Goal: Task Accomplishment & Management: Manage account settings

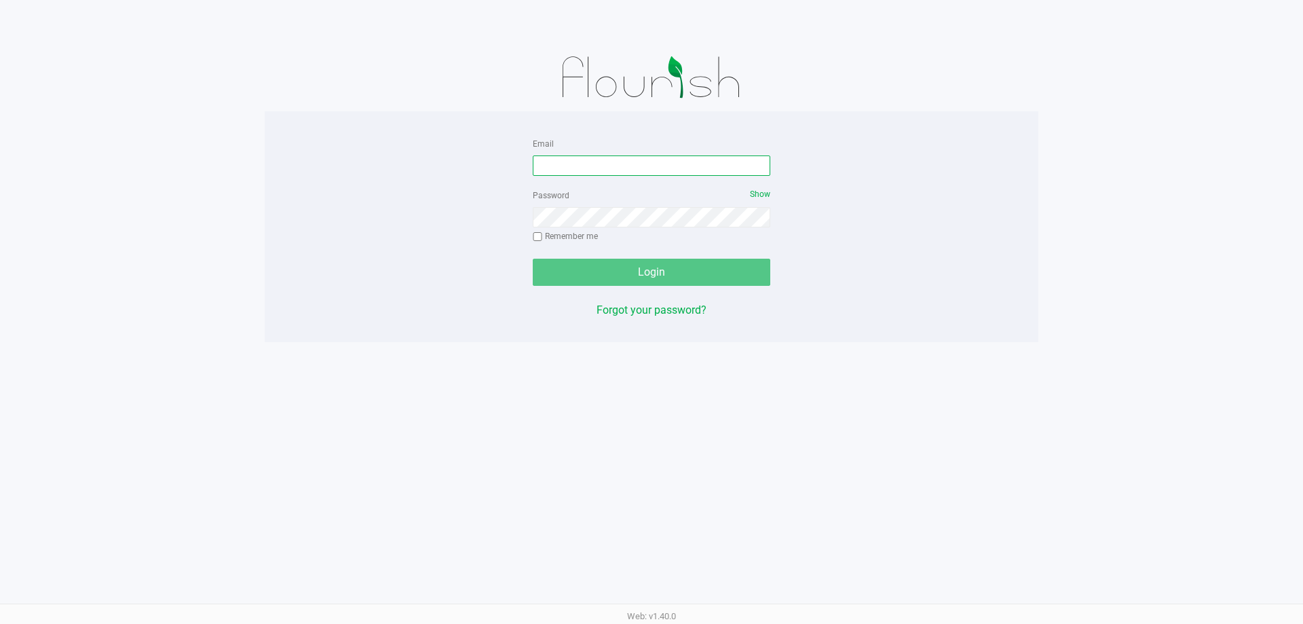
click at [595, 162] on input "Email" at bounding box center [652, 165] width 238 height 20
type input "[EMAIL_ADDRESS][DOMAIN_NAME]"
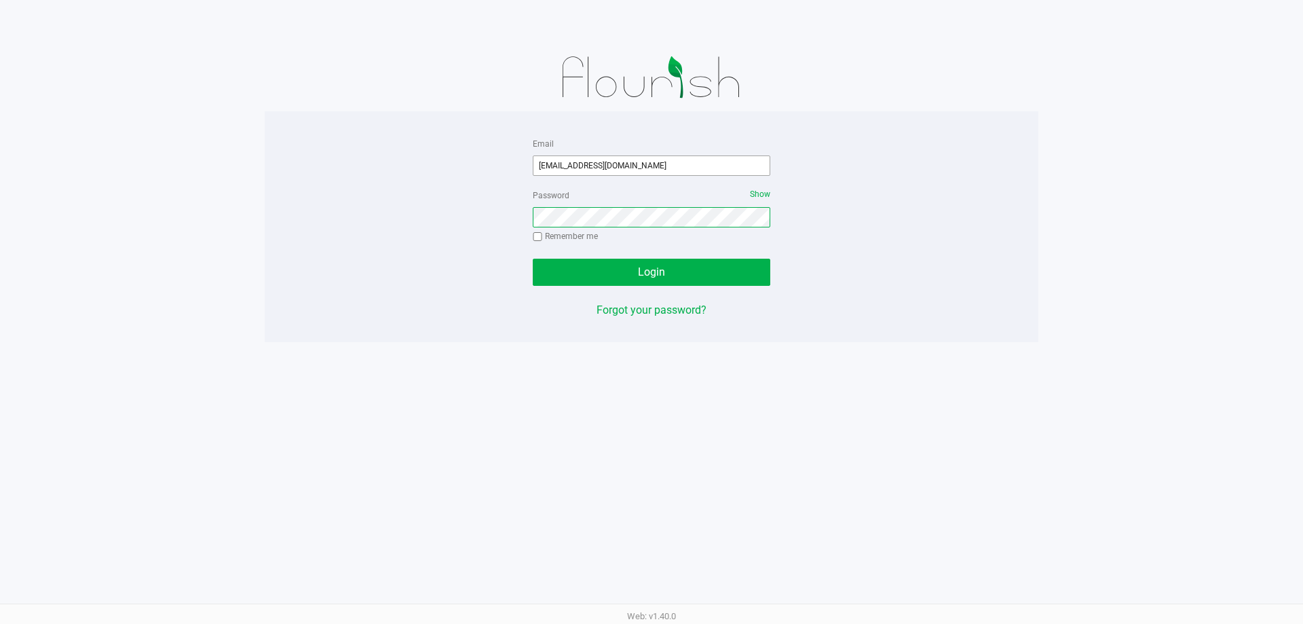
click at [533, 259] on button "Login" at bounding box center [652, 272] width 238 height 27
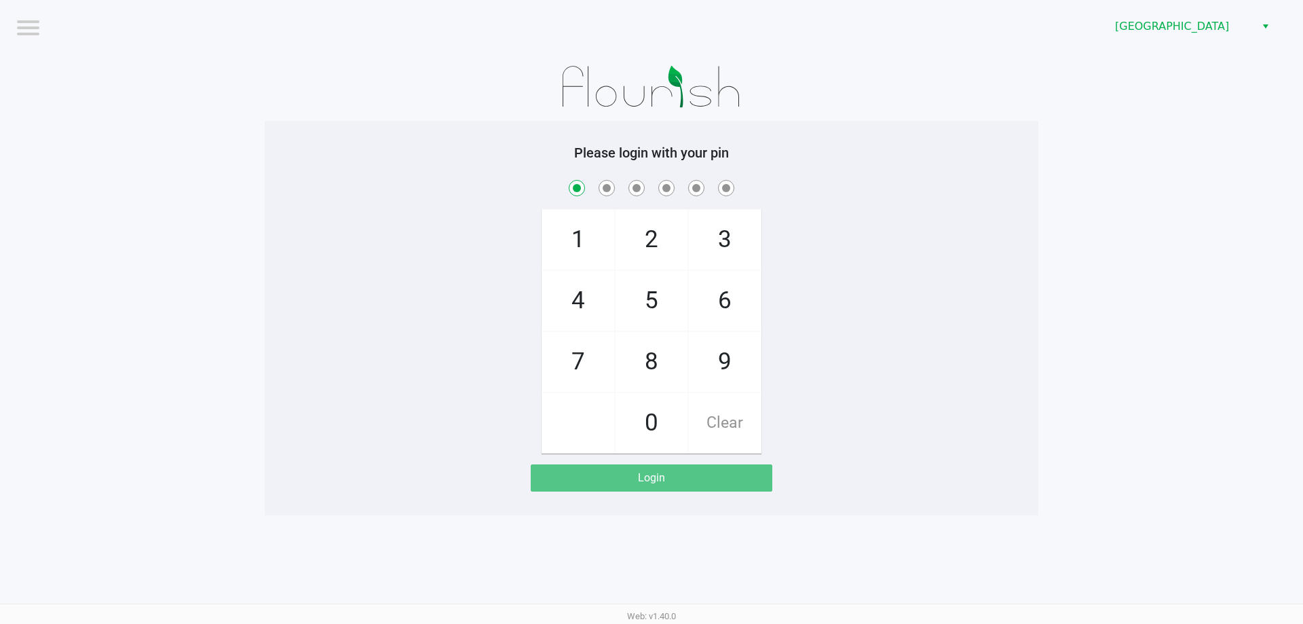
checkbox input "true"
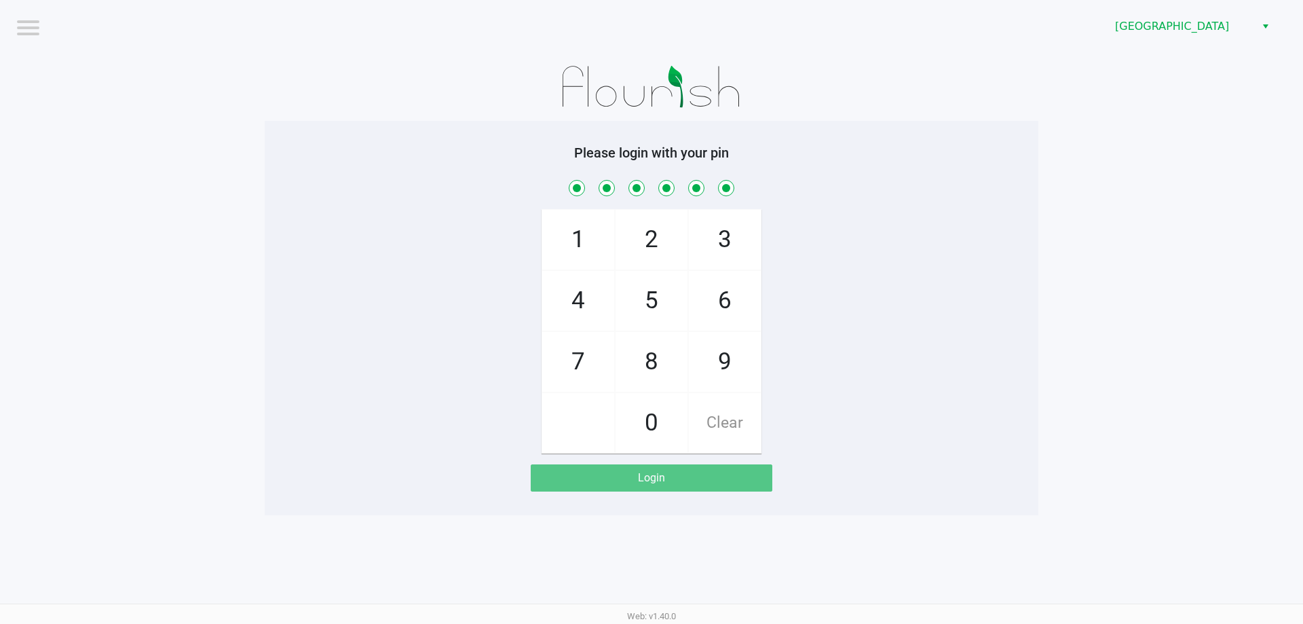
checkbox input "true"
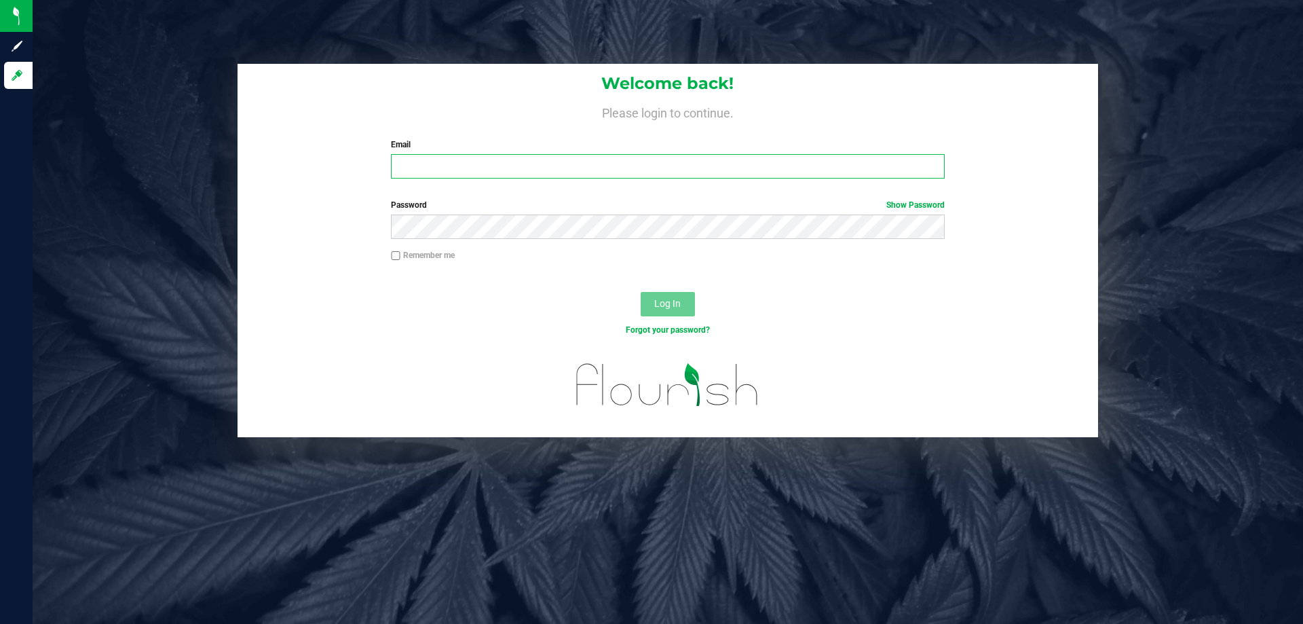
click at [458, 176] on input "Email" at bounding box center [667, 166] width 553 height 24
type input "[EMAIL_ADDRESS][DOMAIN_NAME]"
click at [667, 297] on button "Log In" at bounding box center [668, 304] width 54 height 24
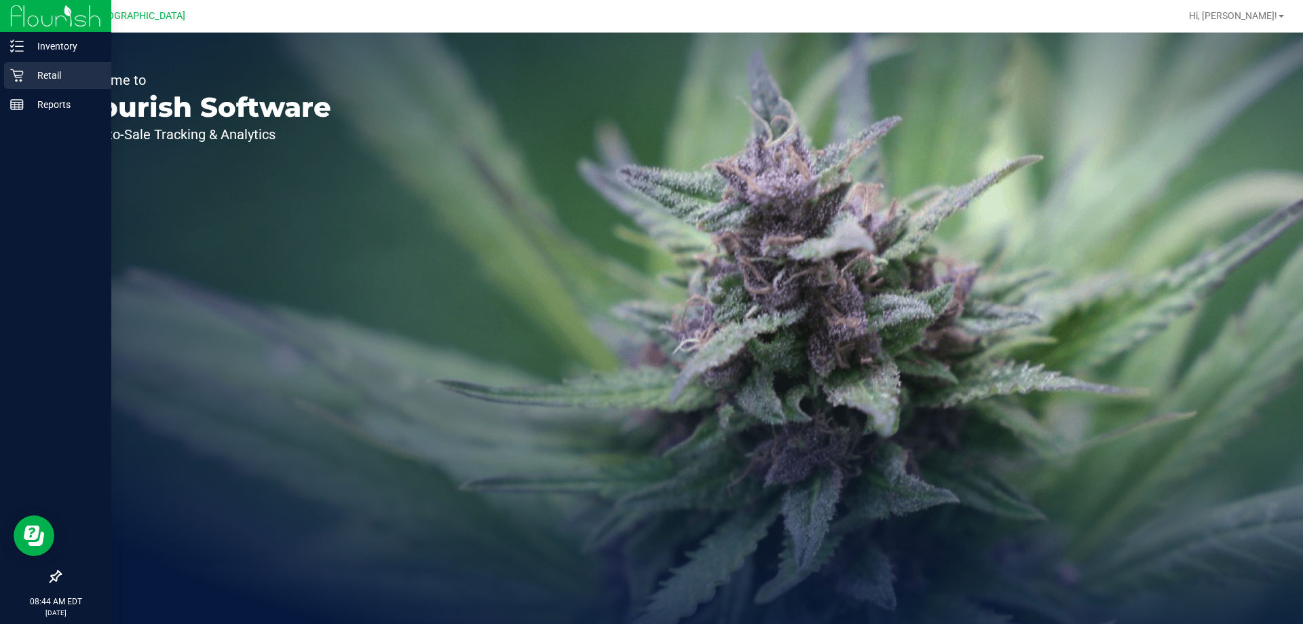
click at [32, 64] on div "Retail" at bounding box center [57, 75] width 107 height 27
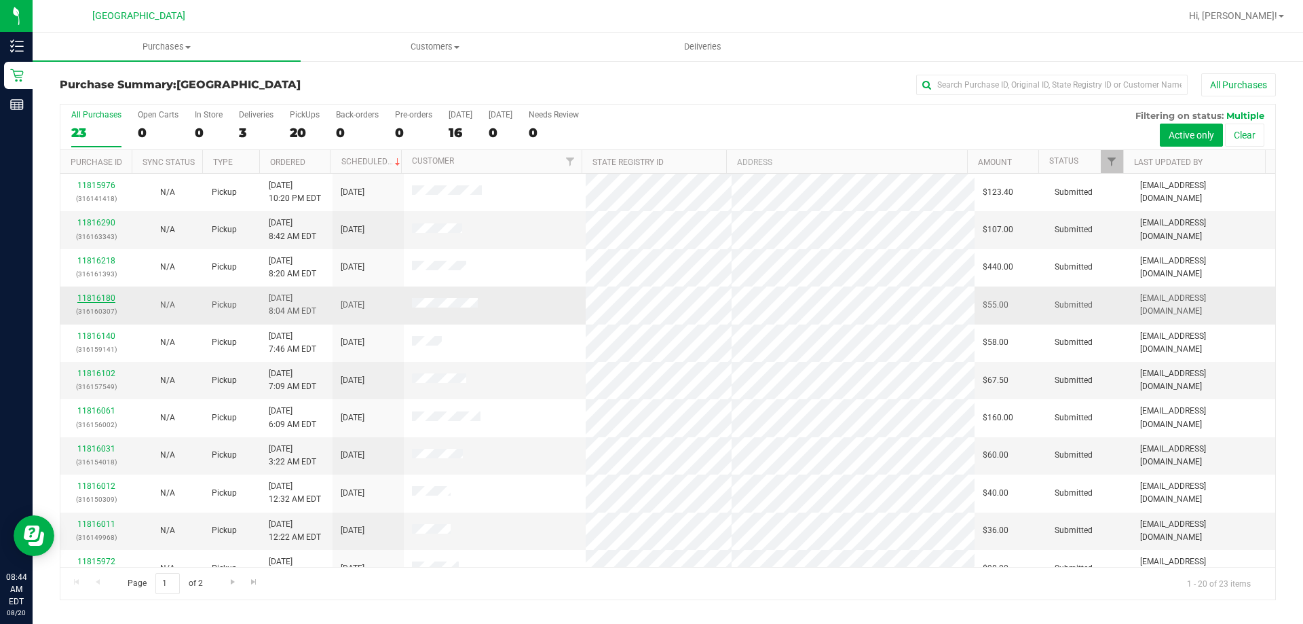
click at [99, 298] on link "11816180" at bounding box center [96, 298] width 38 height 10
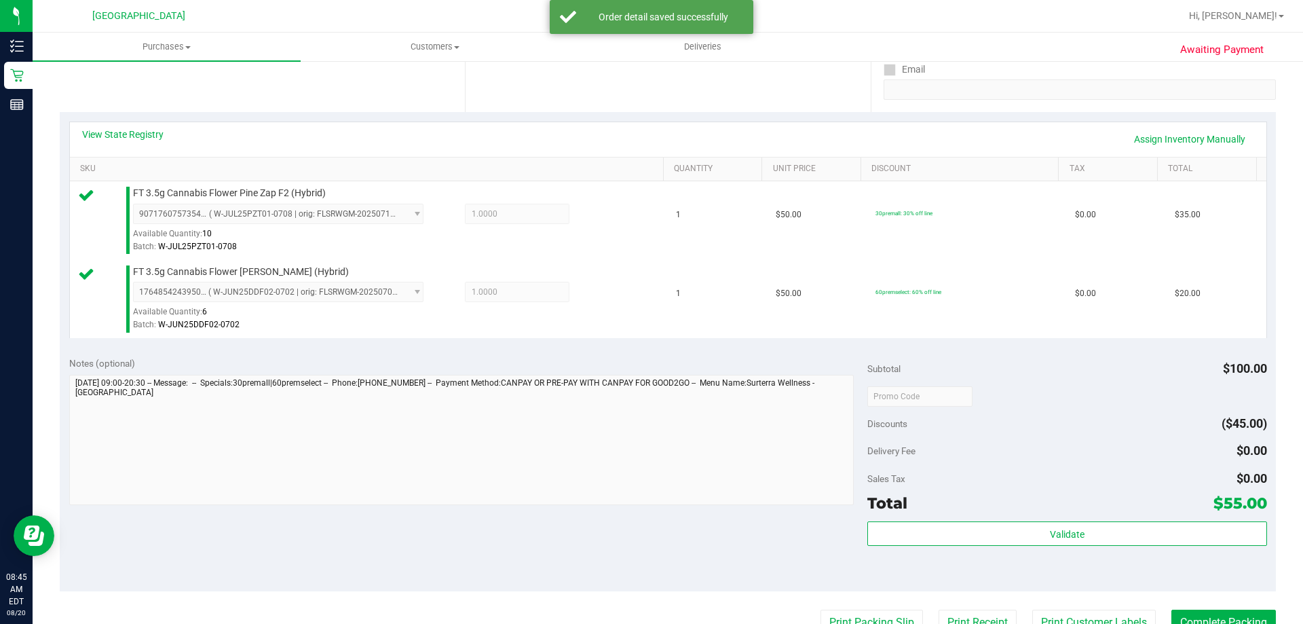
scroll to position [339, 0]
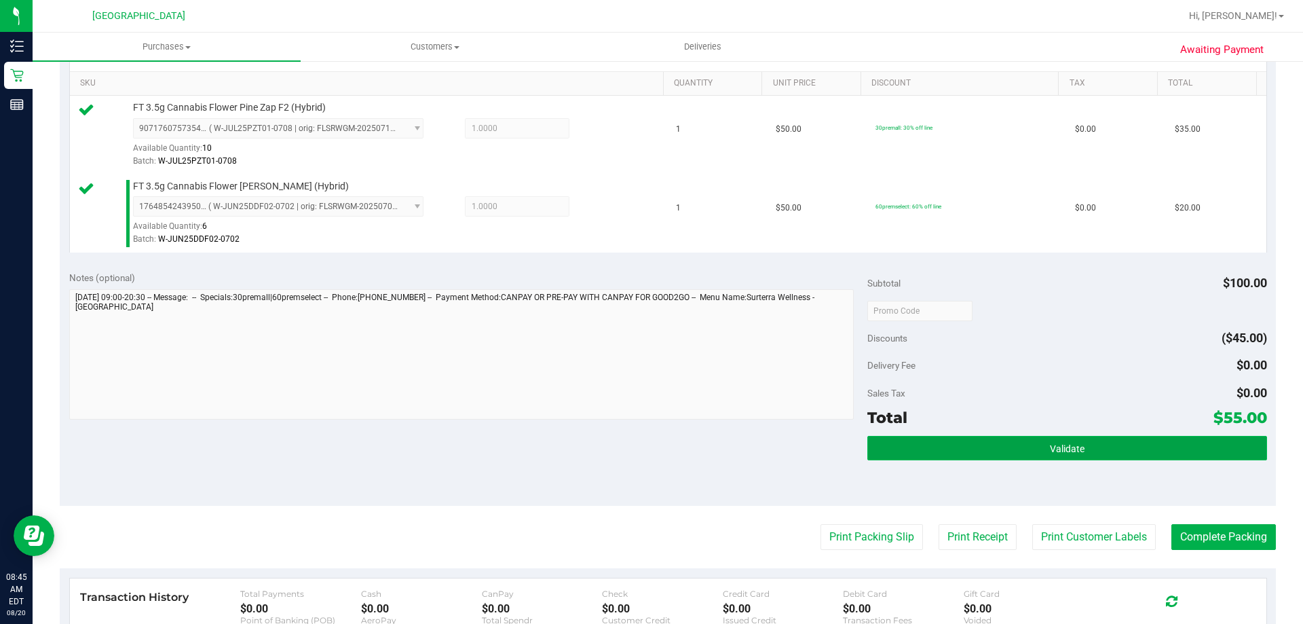
click at [980, 441] on button "Validate" at bounding box center [1067, 448] width 399 height 24
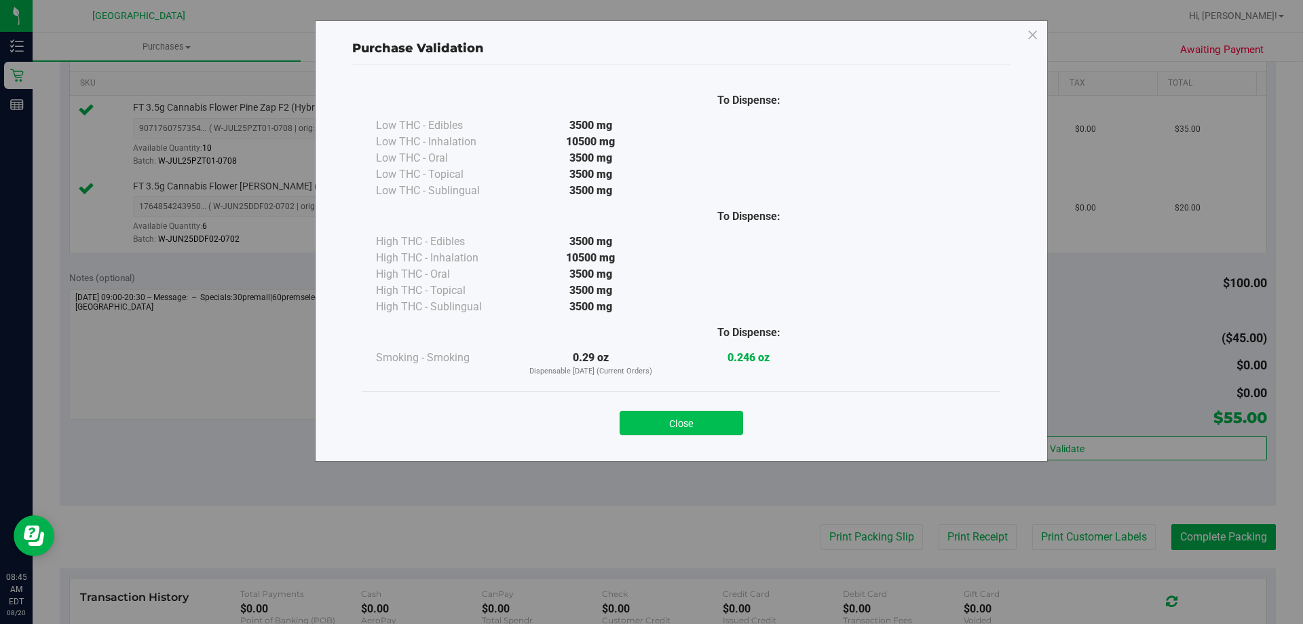
click at [677, 415] on button "Close" at bounding box center [682, 423] width 124 height 24
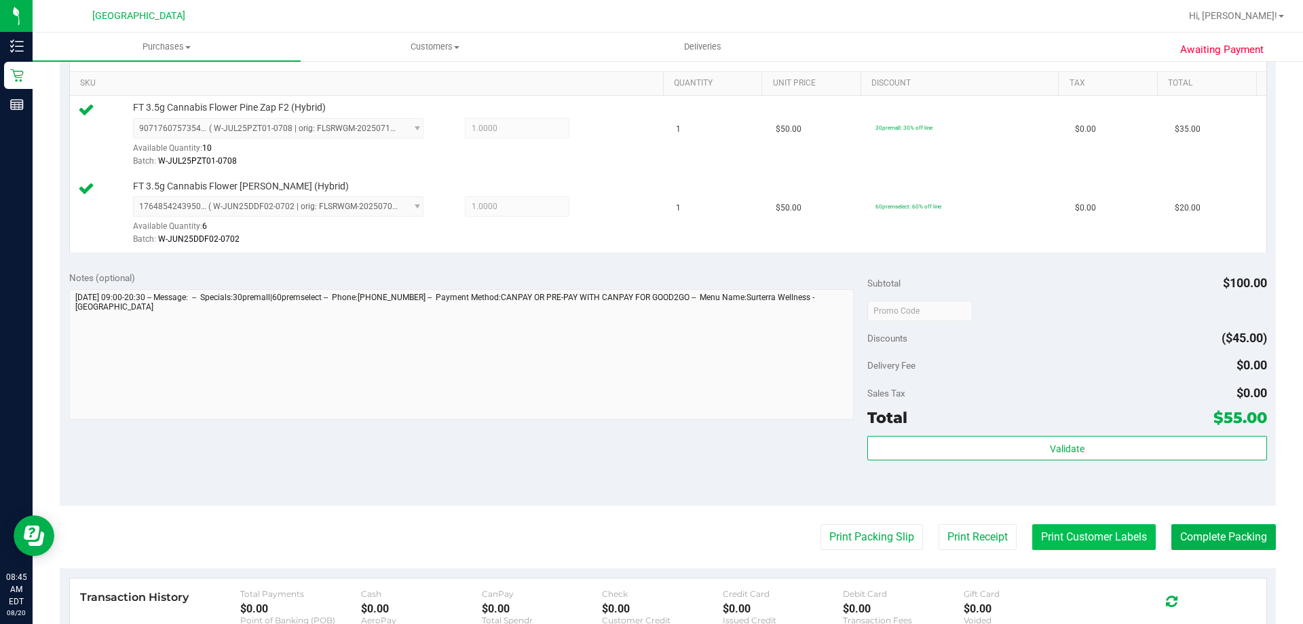
click at [1075, 536] on button "Print Customer Labels" at bounding box center [1095, 537] width 124 height 26
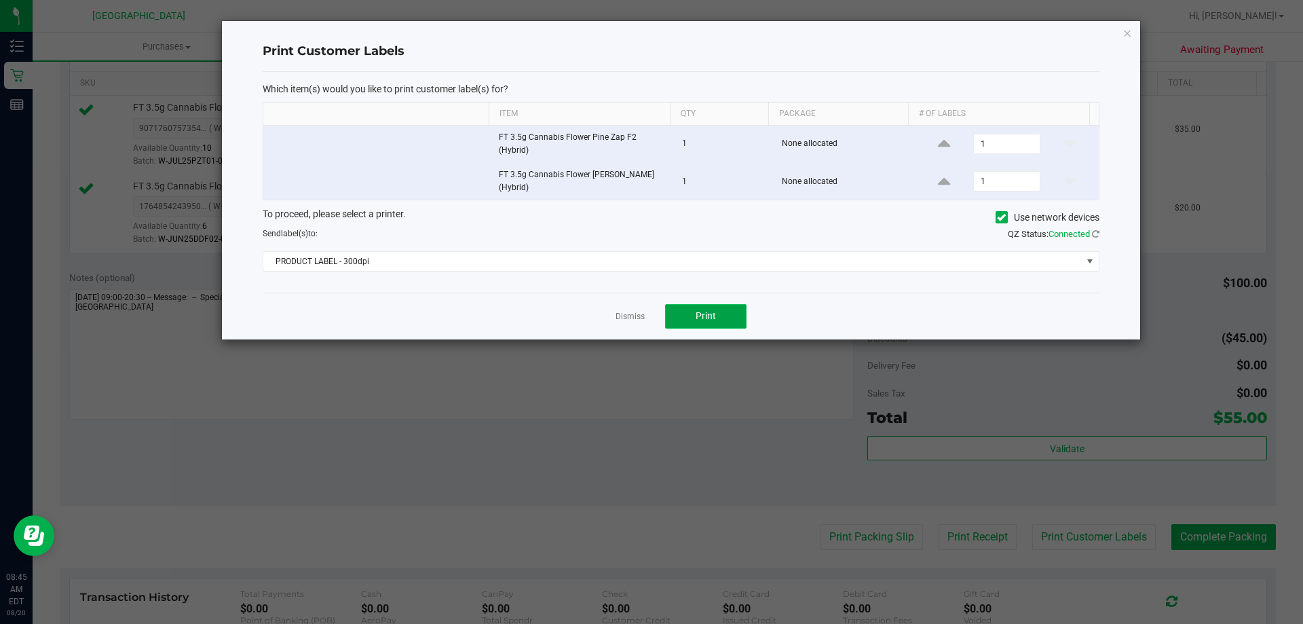
click at [701, 310] on button "Print" at bounding box center [705, 316] width 81 height 24
click at [628, 312] on link "Dismiss" at bounding box center [630, 317] width 29 height 12
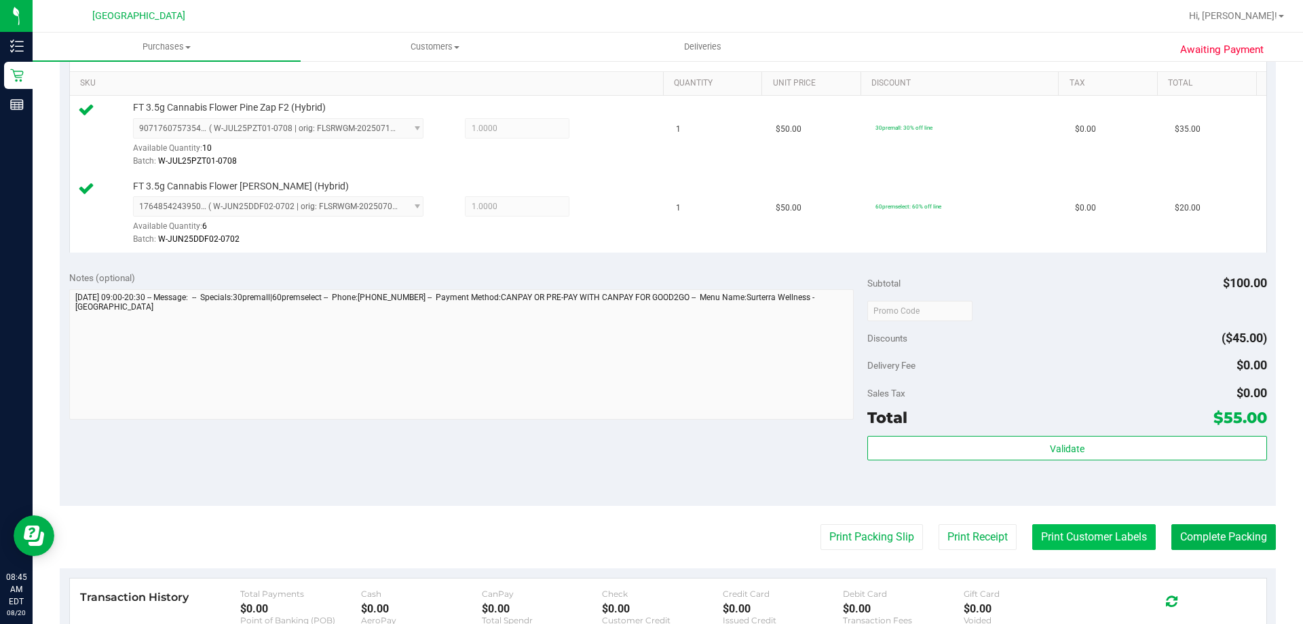
click at [1133, 542] on button "Print Customer Labels" at bounding box center [1095, 537] width 124 height 26
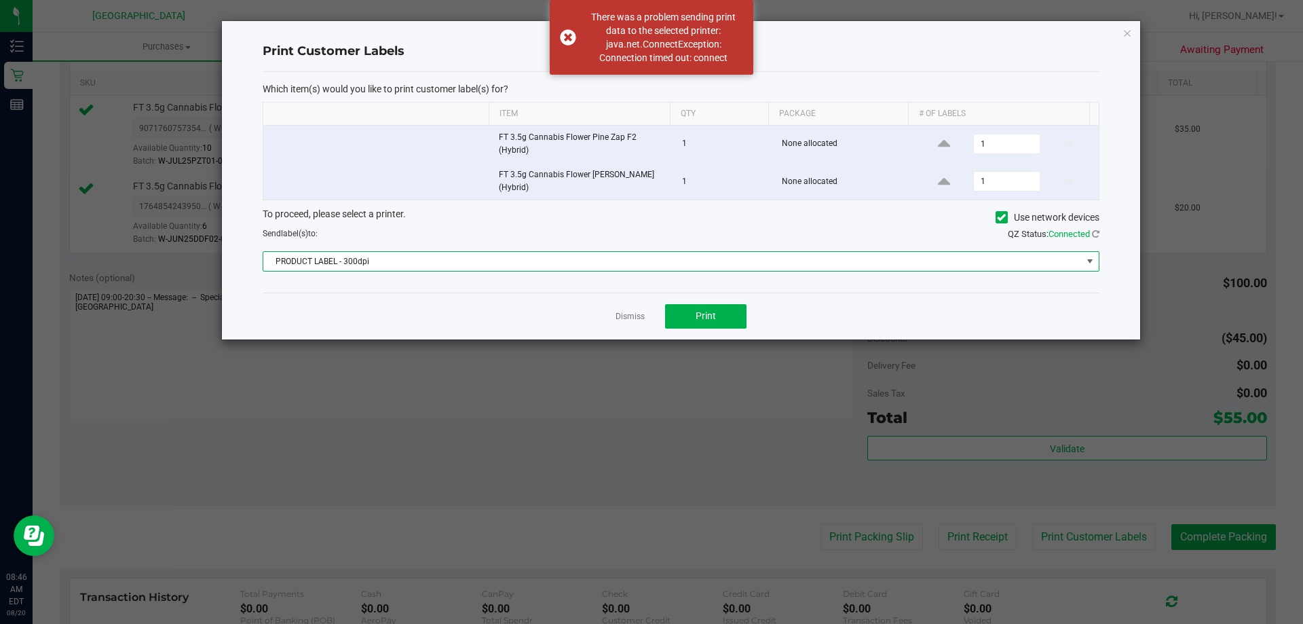
click at [1091, 261] on span at bounding box center [1090, 261] width 11 height 11
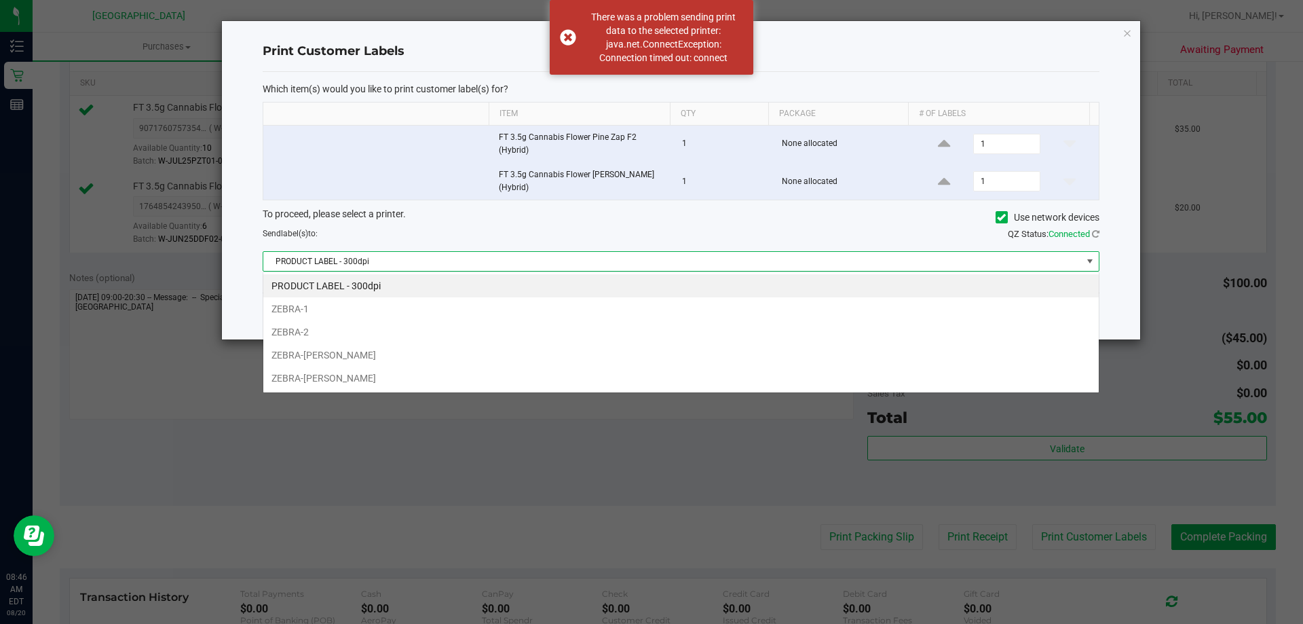
scroll to position [20, 836]
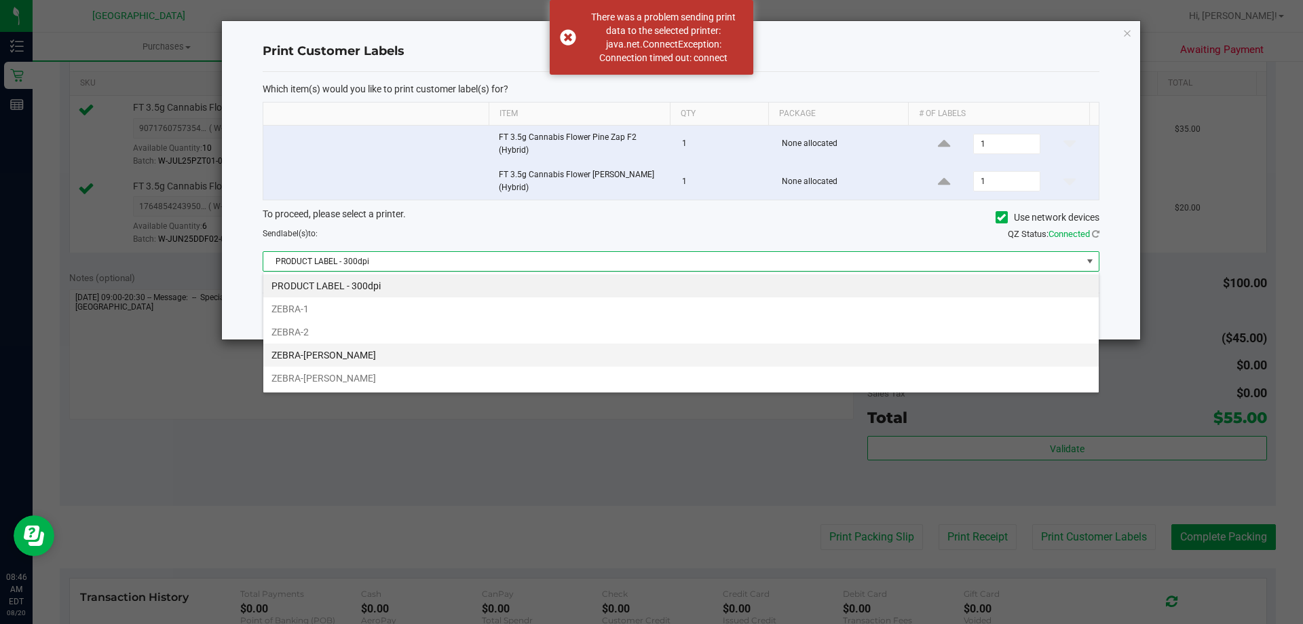
click at [730, 360] on li "ZEBRA-[PERSON_NAME]" at bounding box center [681, 355] width 836 height 23
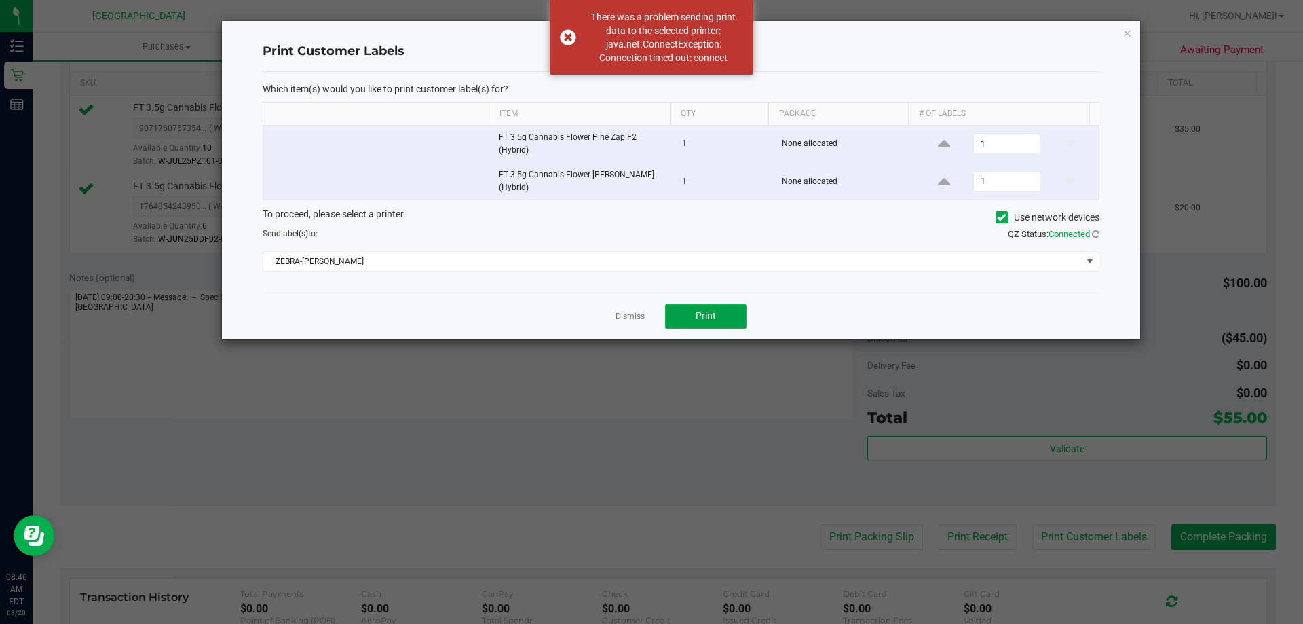
click at [722, 315] on button "Print" at bounding box center [705, 316] width 81 height 24
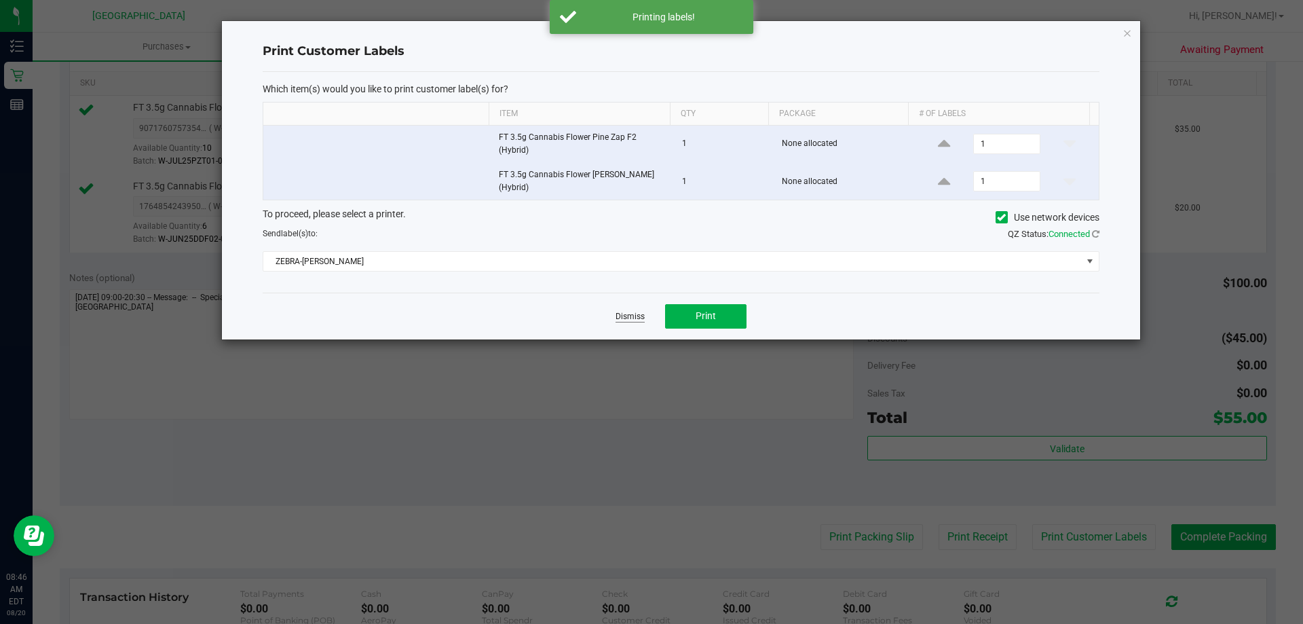
click at [623, 314] on link "Dismiss" at bounding box center [630, 317] width 29 height 12
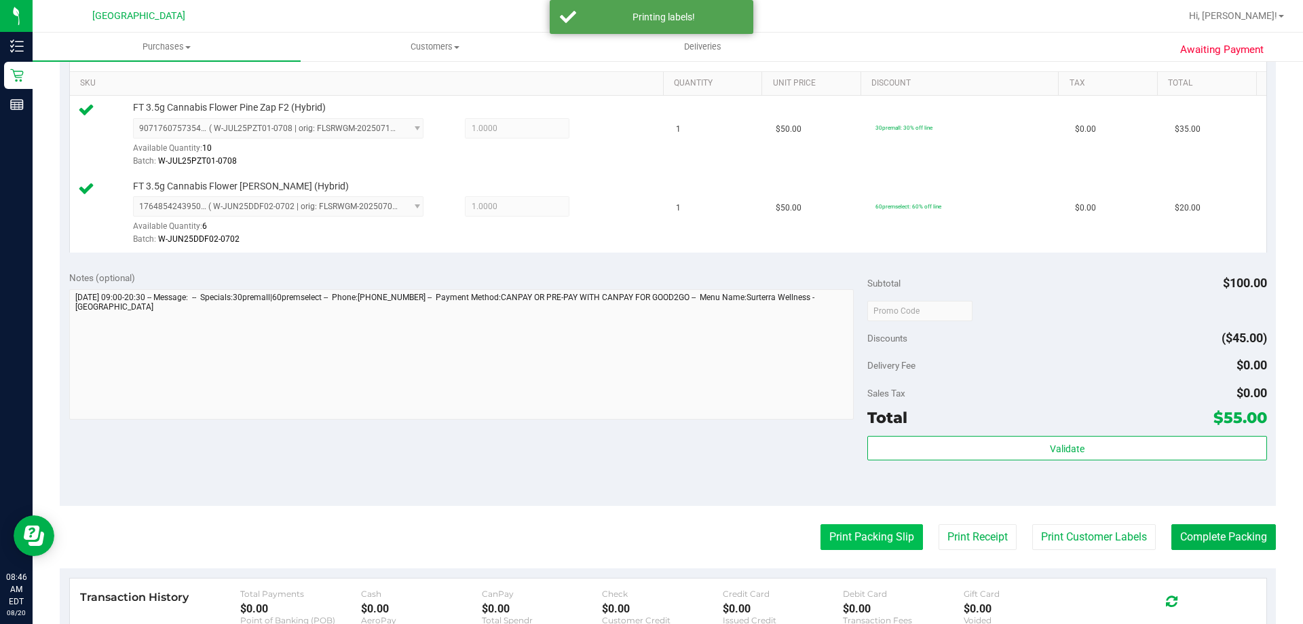
click at [842, 535] on button "Print Packing Slip" at bounding box center [872, 537] width 103 height 26
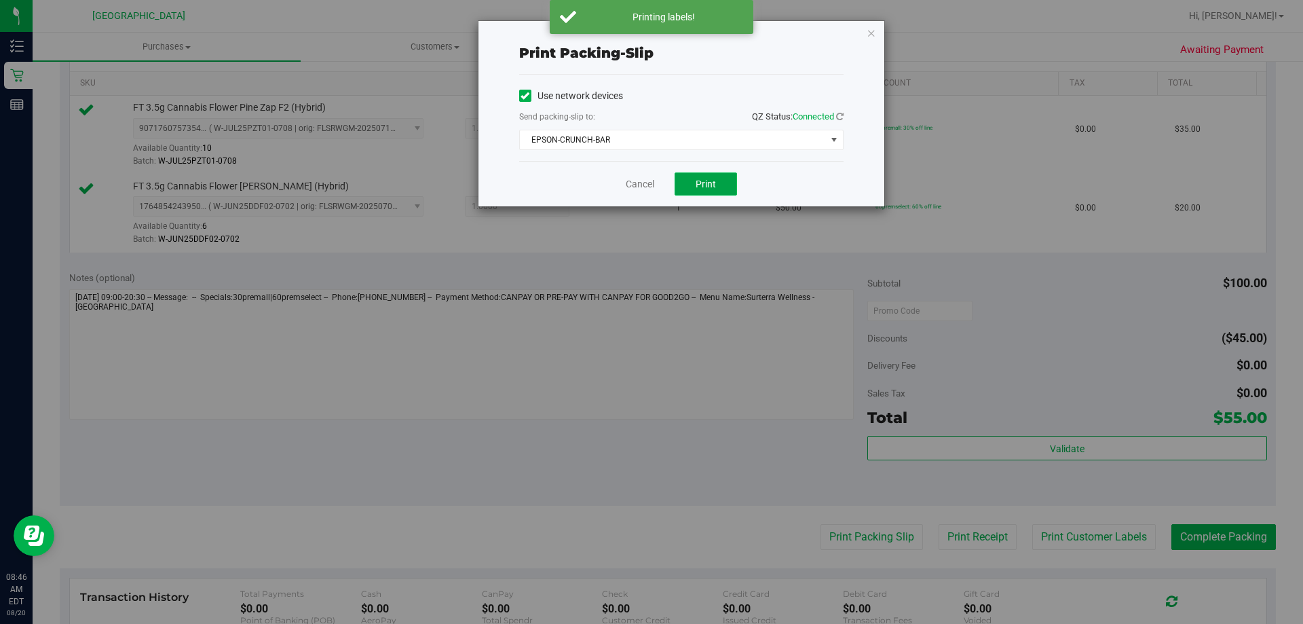
click at [710, 183] on span "Print" at bounding box center [706, 184] width 20 height 11
click at [644, 183] on link "Cancel" at bounding box center [640, 184] width 29 height 14
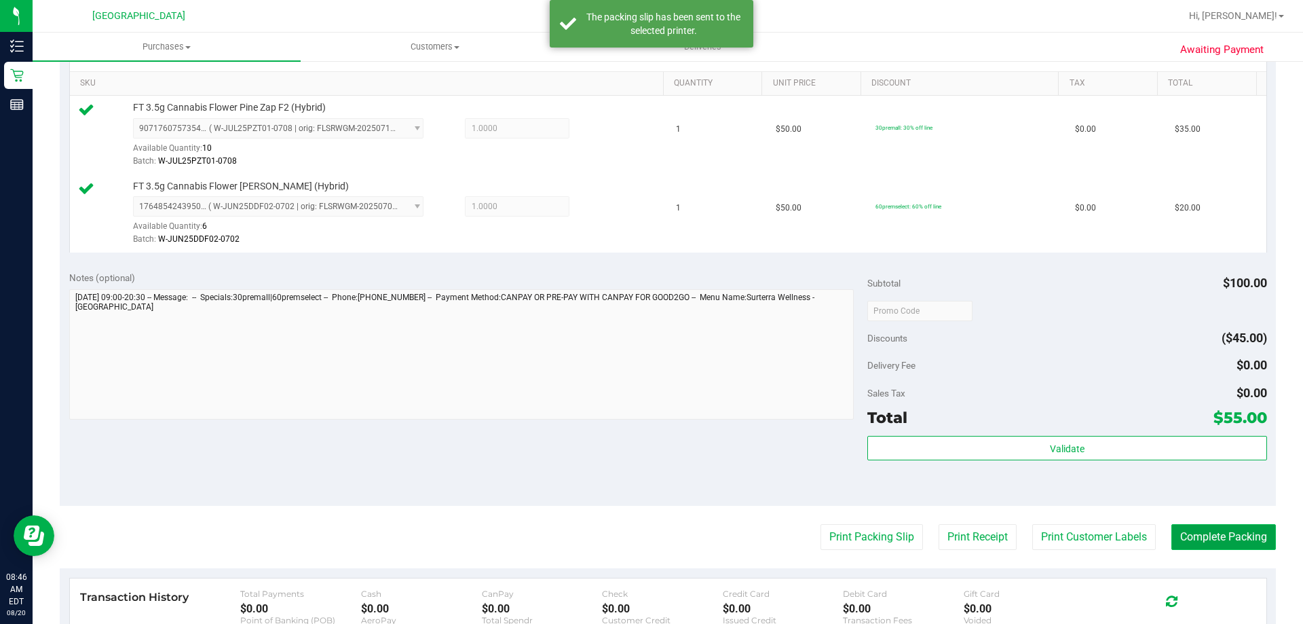
click at [1183, 530] on button "Complete Packing" at bounding box center [1224, 537] width 105 height 26
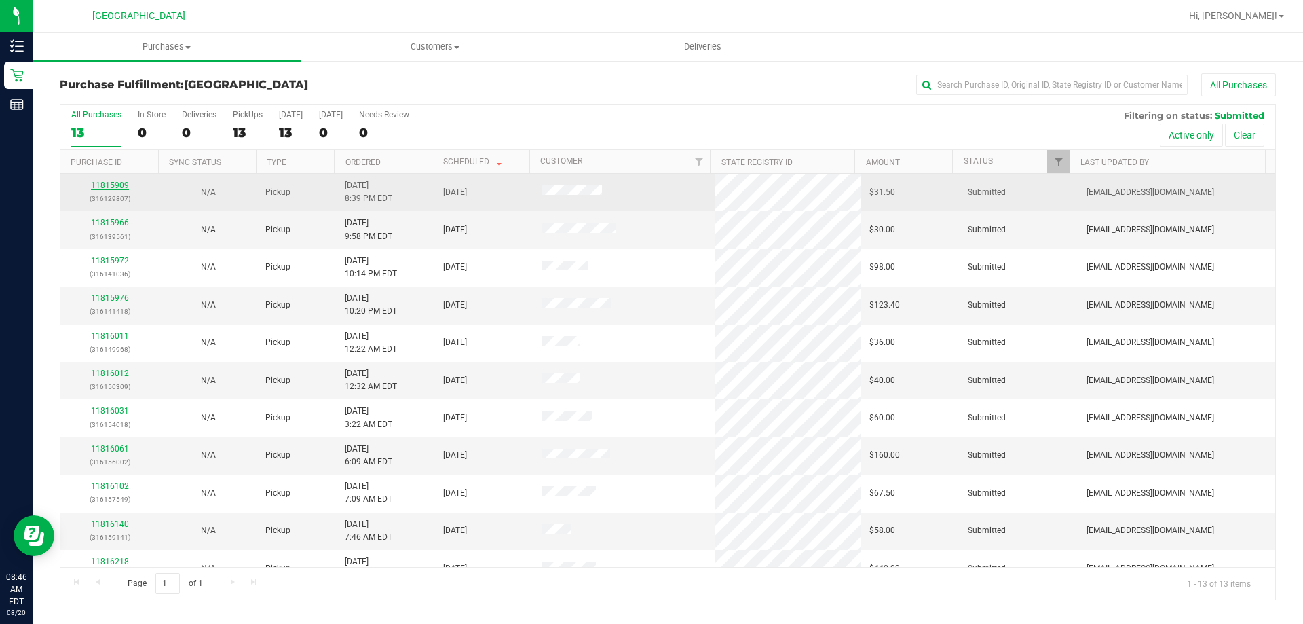
click at [100, 182] on link "11815909" at bounding box center [110, 186] width 38 height 10
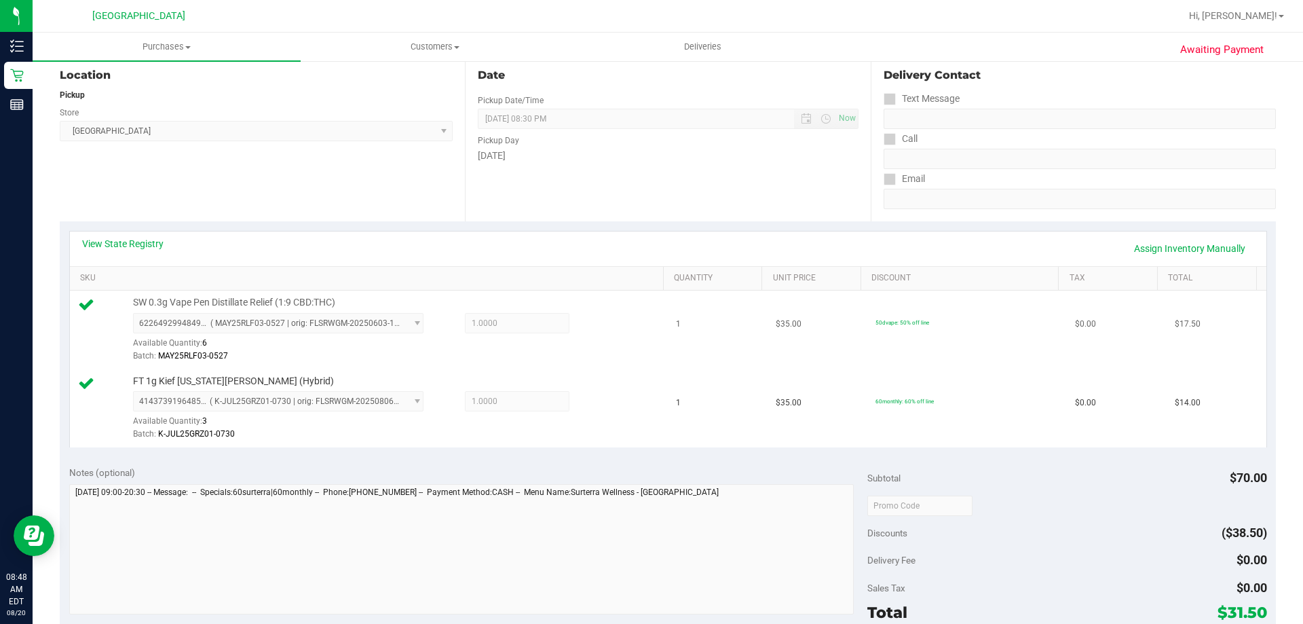
scroll to position [339, 0]
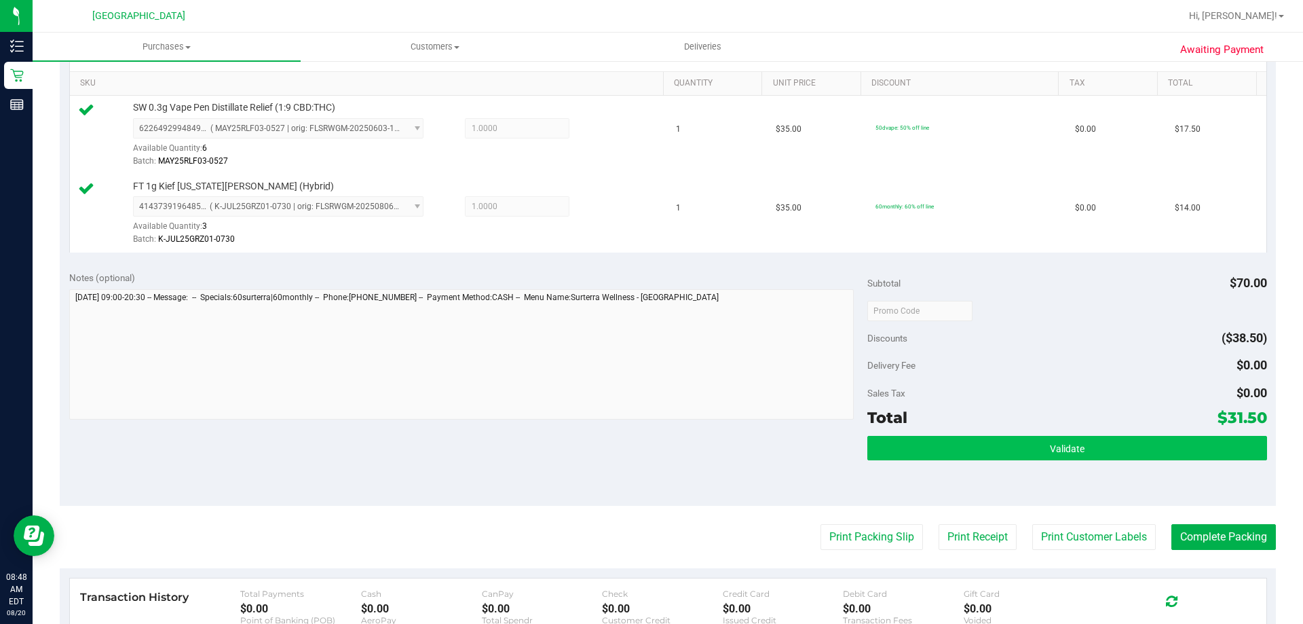
drag, startPoint x: 1014, startPoint y: 464, endPoint x: 1014, endPoint y: 445, distance: 18.3
click at [1014, 460] on div "Validate" at bounding box center [1067, 466] width 399 height 61
click at [1014, 441] on button "Validate" at bounding box center [1067, 448] width 399 height 24
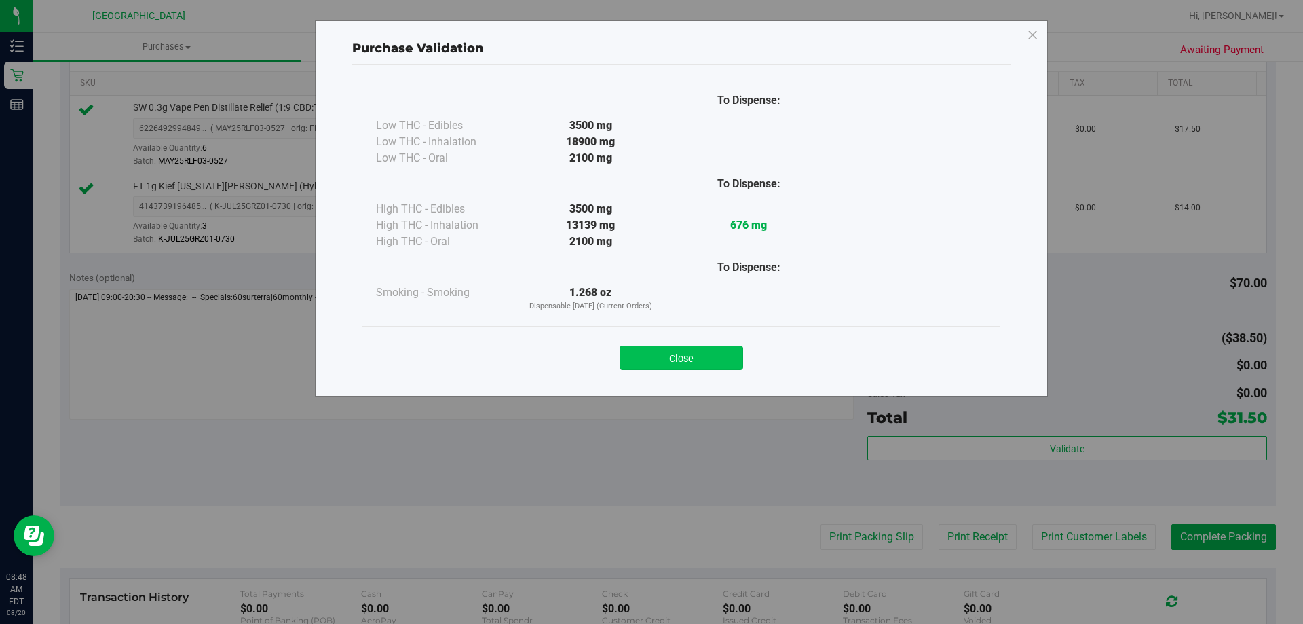
click at [653, 354] on button "Close" at bounding box center [682, 358] width 124 height 24
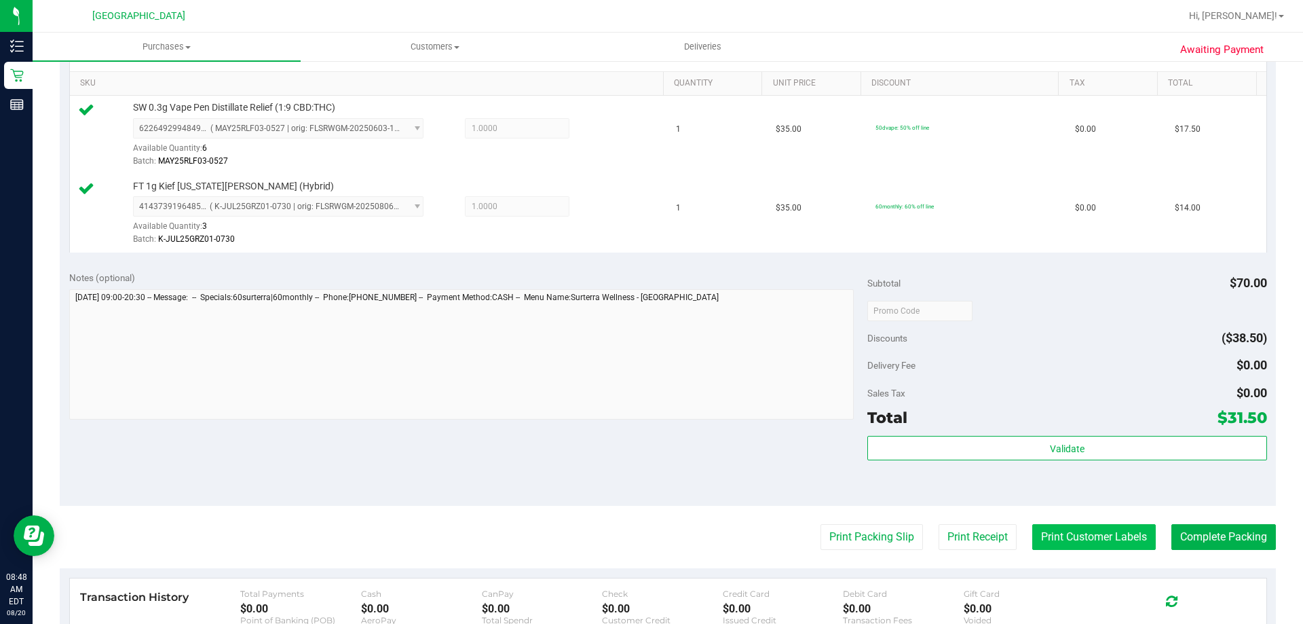
click at [1062, 525] on button "Print Customer Labels" at bounding box center [1095, 537] width 124 height 26
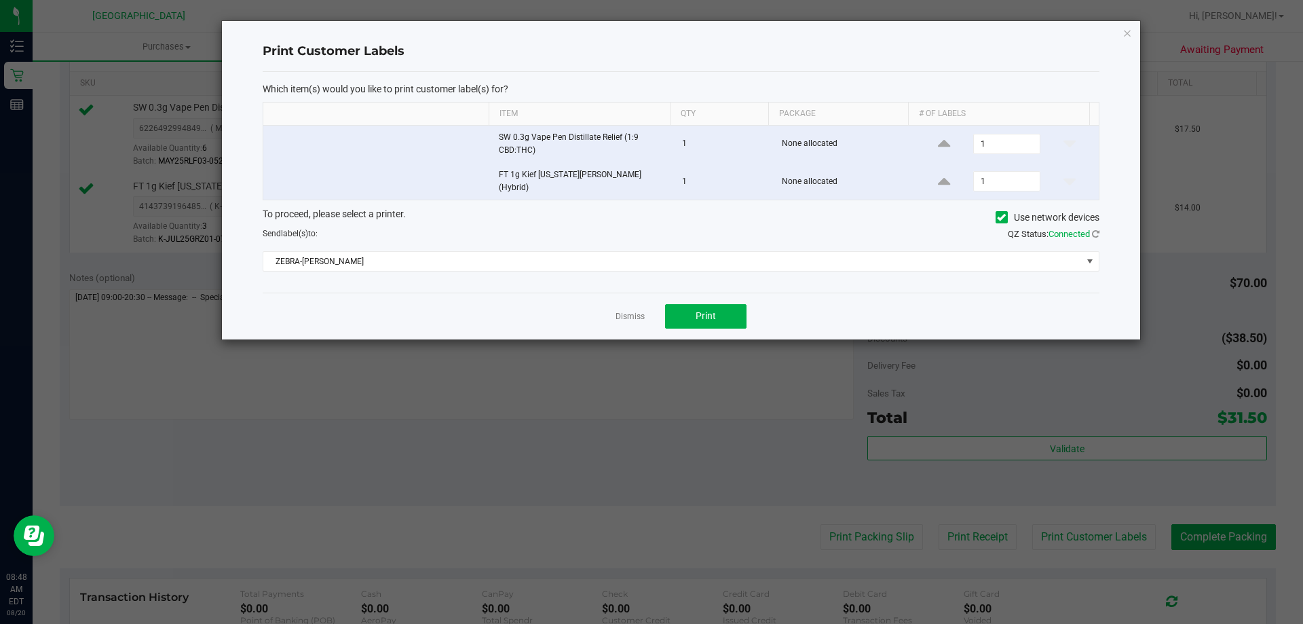
click at [709, 297] on div "Dismiss Print" at bounding box center [681, 316] width 837 height 47
click at [713, 312] on span "Print" at bounding box center [706, 315] width 20 height 11
click at [625, 314] on link "Dismiss" at bounding box center [630, 317] width 29 height 12
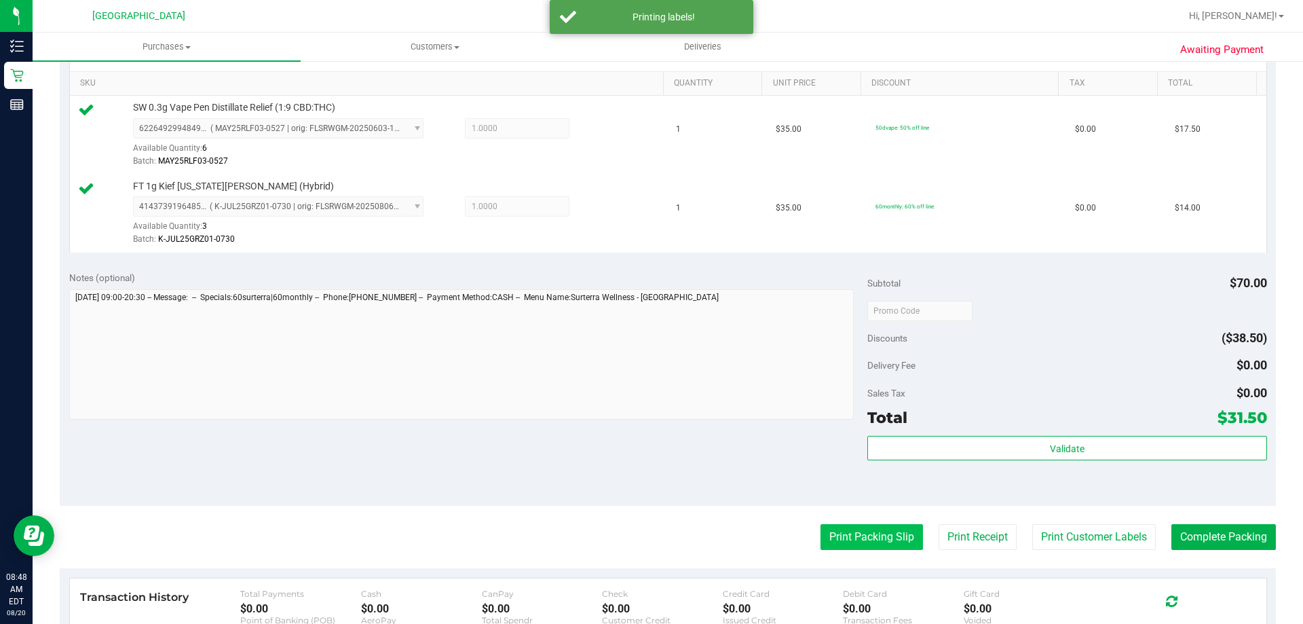
click at [845, 536] on button "Print Packing Slip" at bounding box center [872, 537] width 103 height 26
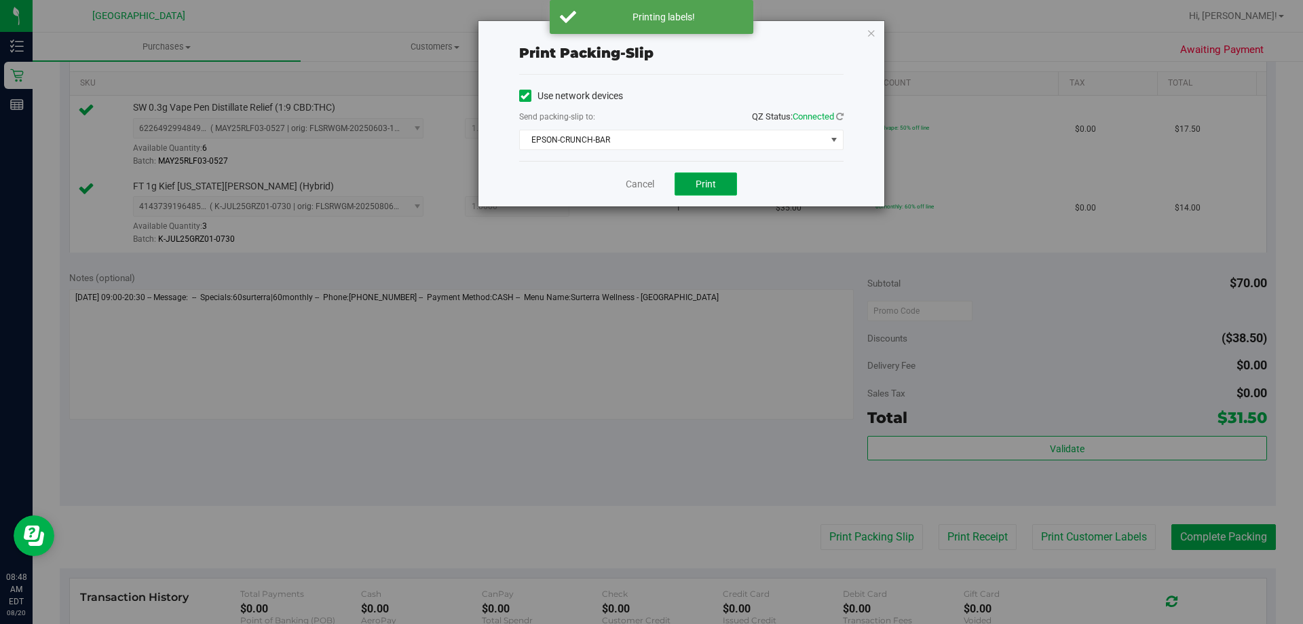
click at [696, 184] on span "Print" at bounding box center [706, 184] width 20 height 11
click at [649, 183] on link "Cancel" at bounding box center [640, 184] width 29 height 14
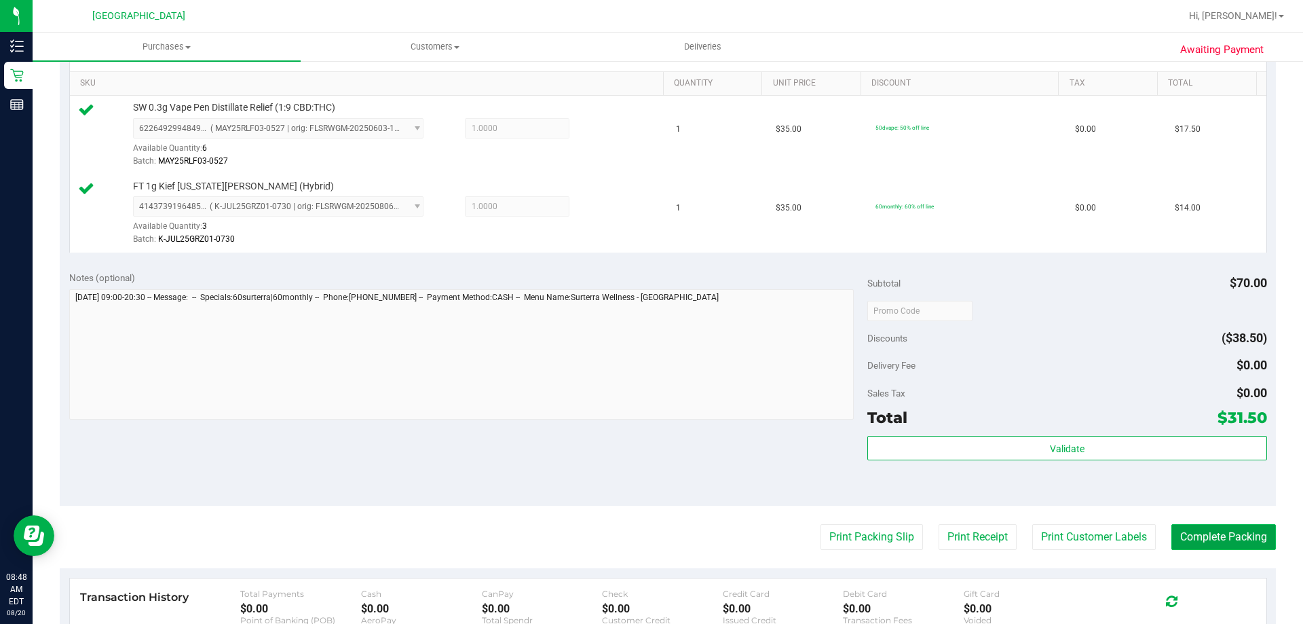
click at [1213, 531] on button "Complete Packing" at bounding box center [1224, 537] width 105 height 26
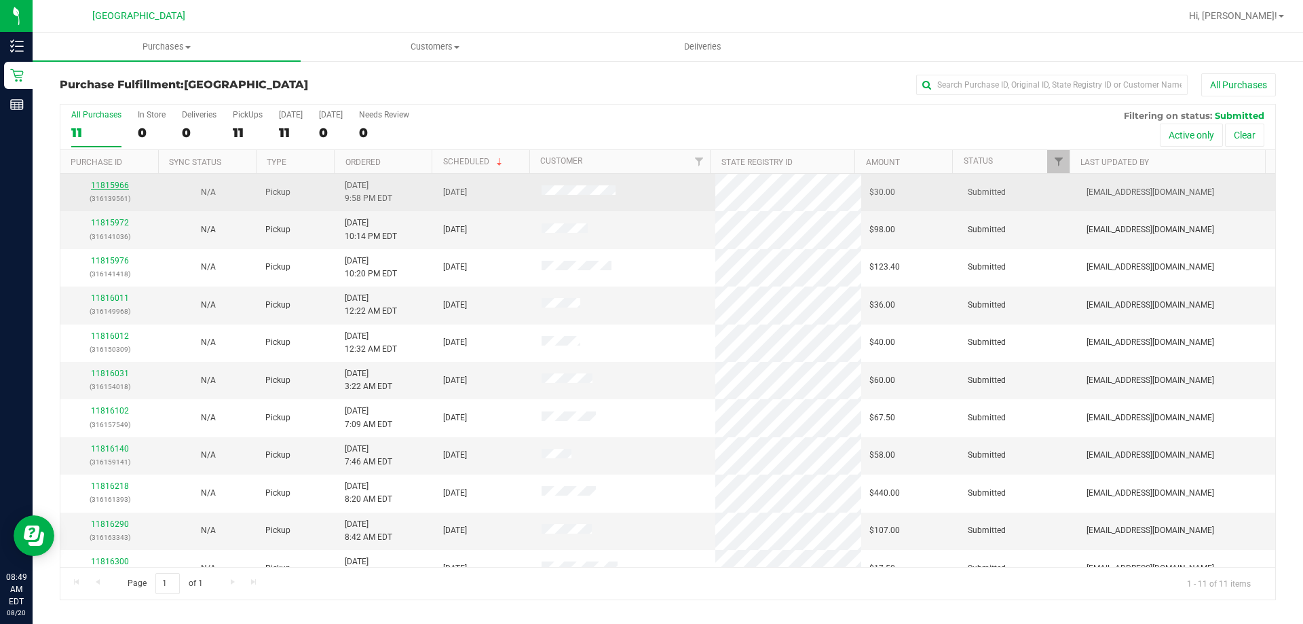
click at [118, 182] on link "11815966" at bounding box center [110, 186] width 38 height 10
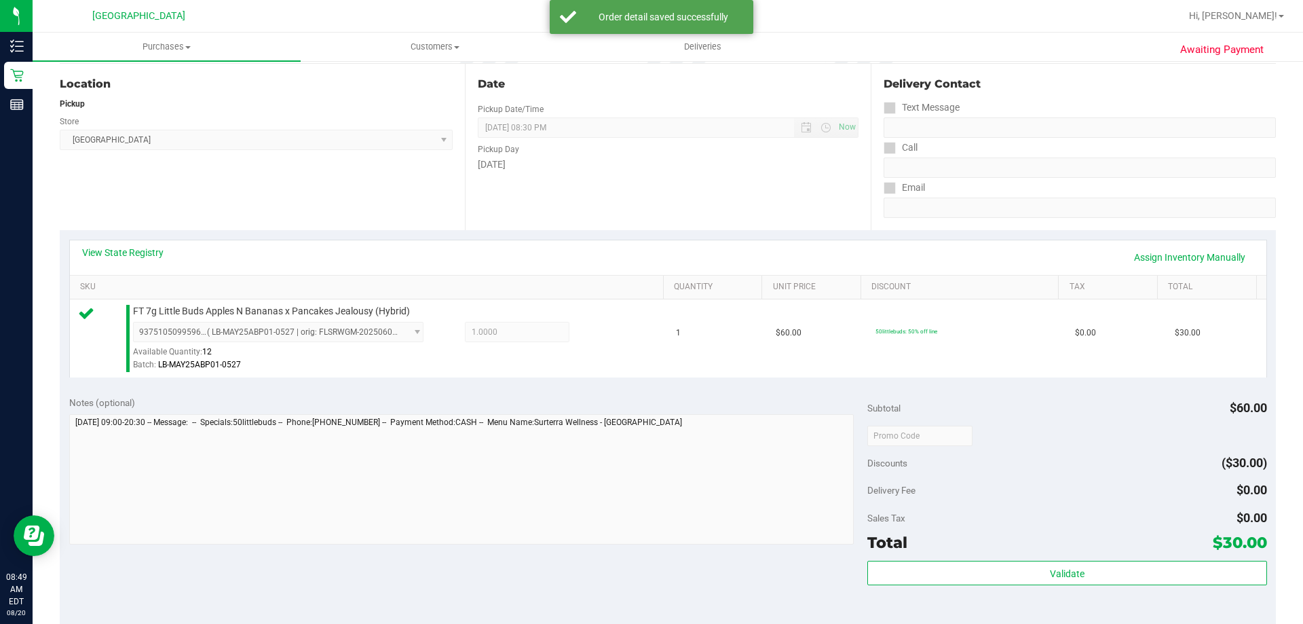
scroll to position [204, 0]
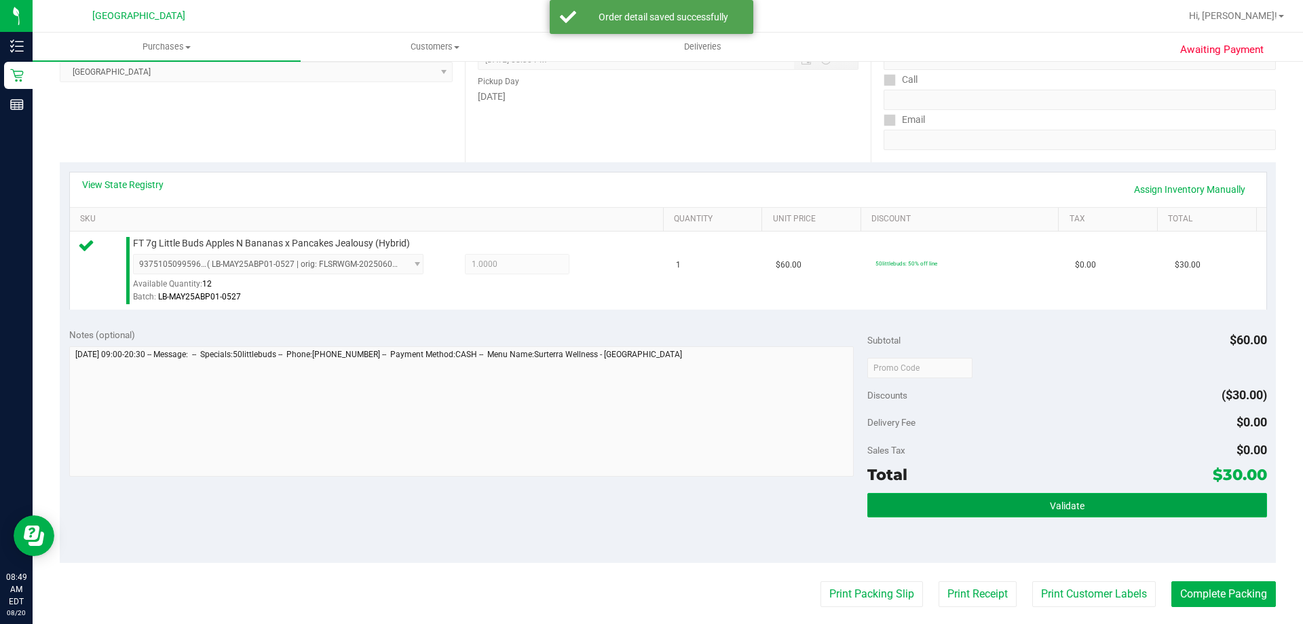
click at [1014, 515] on button "Validate" at bounding box center [1067, 505] width 399 height 24
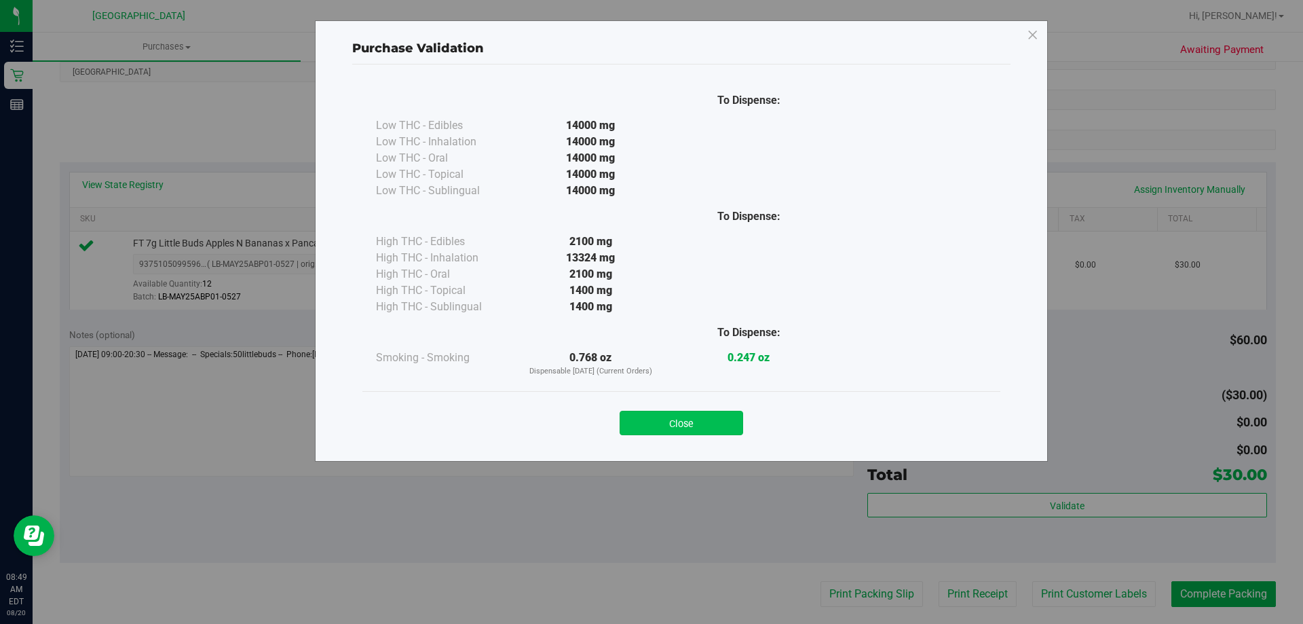
click at [726, 420] on button "Close" at bounding box center [682, 423] width 124 height 24
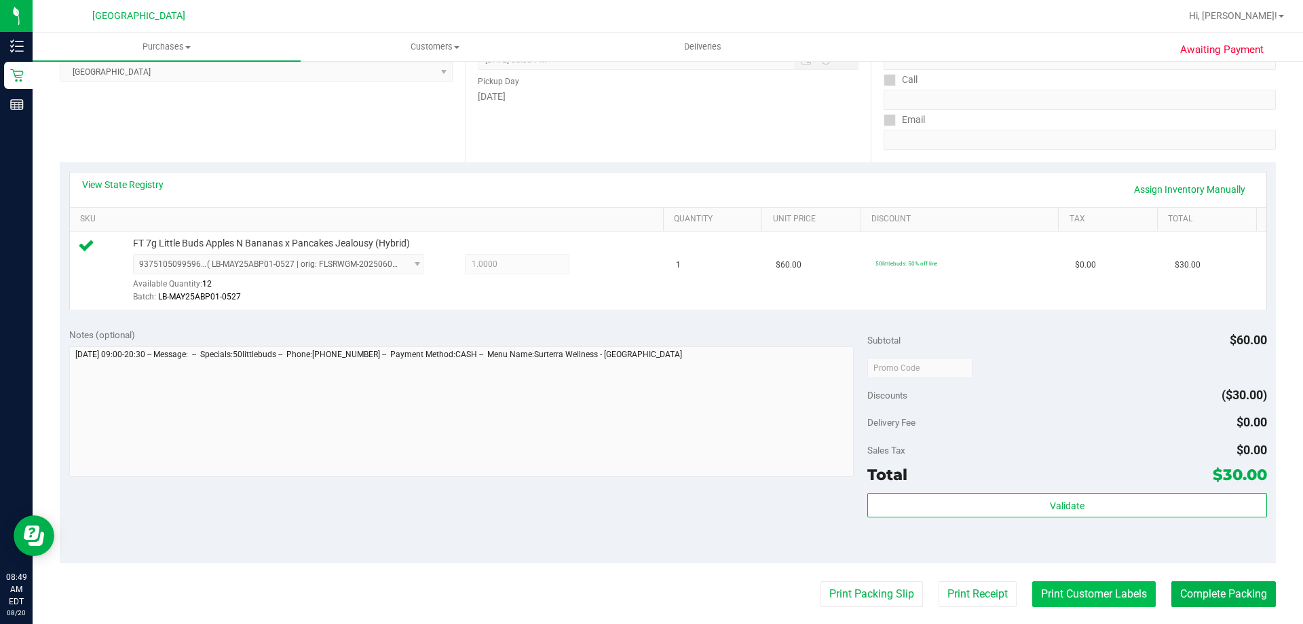
click at [1056, 591] on button "Print Customer Labels" at bounding box center [1095, 594] width 124 height 26
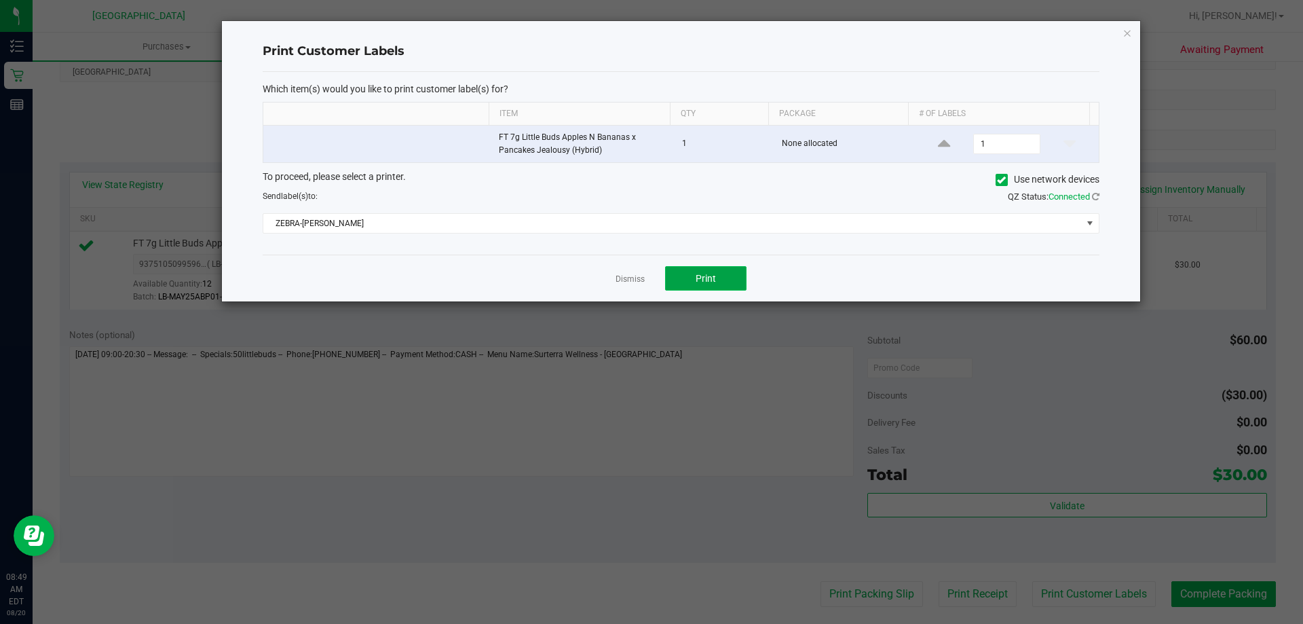
click at [728, 282] on button "Print" at bounding box center [705, 278] width 81 height 24
drag, startPoint x: 626, startPoint y: 286, endPoint x: 626, endPoint y: 278, distance: 8.1
click at [626, 281] on div "Dismiss Print" at bounding box center [681, 278] width 837 height 47
click at [626, 278] on link "Dismiss" at bounding box center [630, 280] width 29 height 12
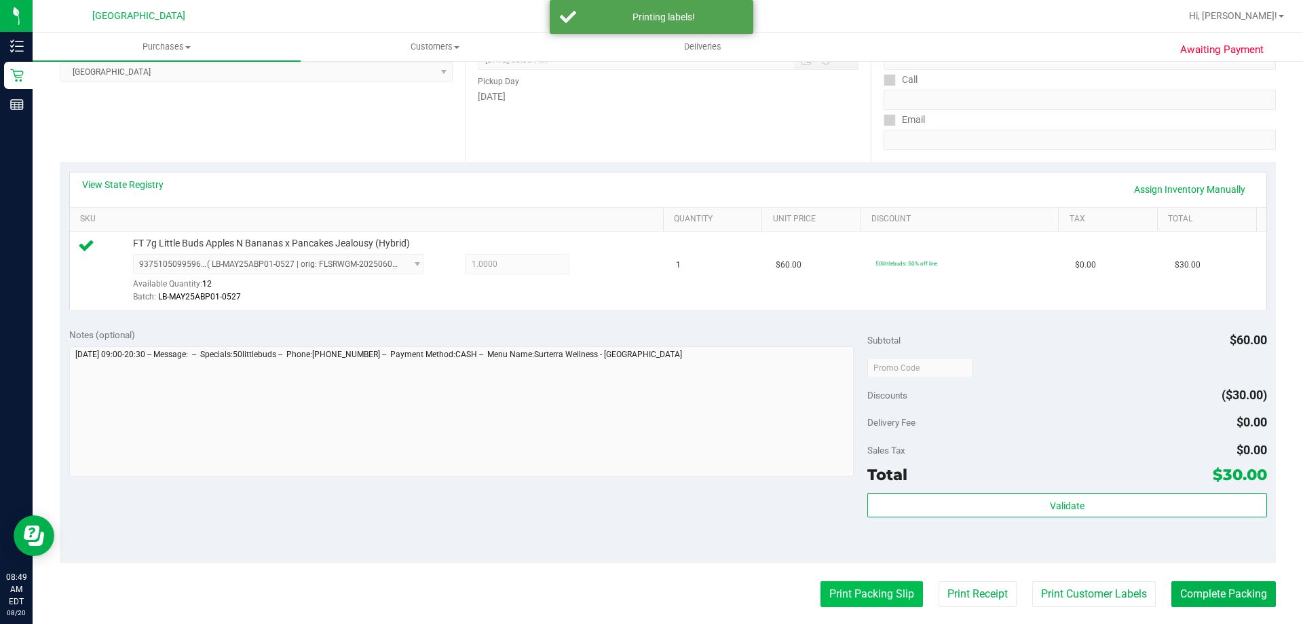
click at [855, 585] on button "Print Packing Slip" at bounding box center [872, 594] width 103 height 26
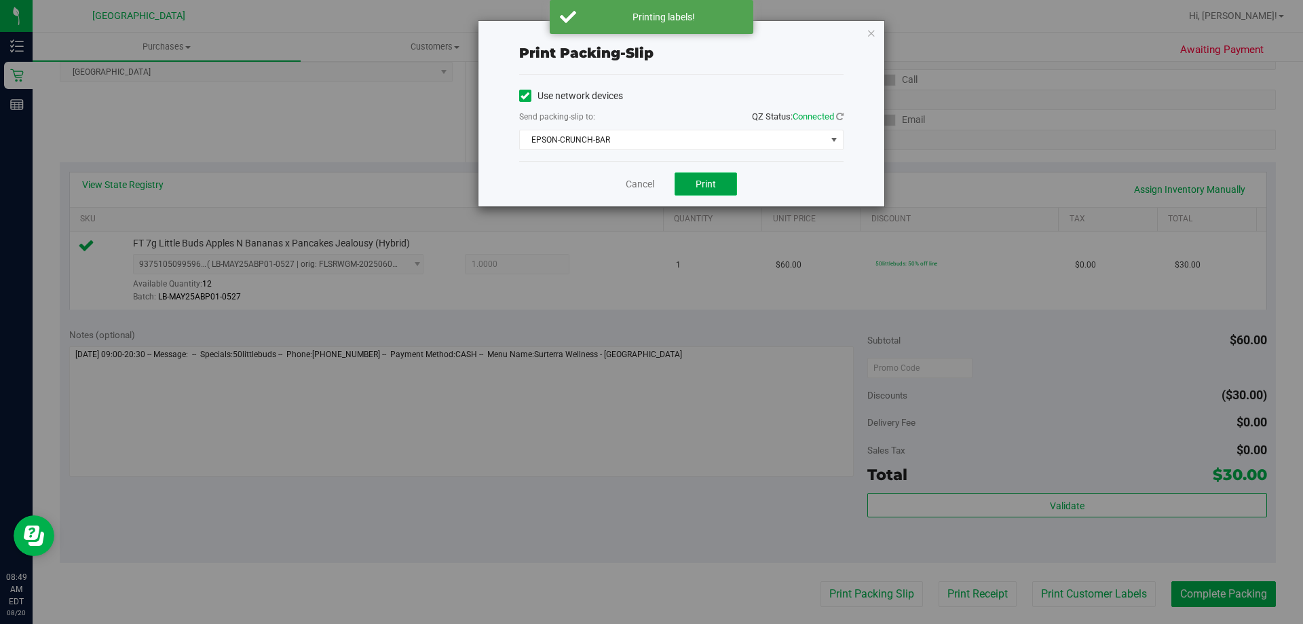
click at [703, 191] on button "Print" at bounding box center [706, 183] width 62 height 23
click at [633, 189] on link "Cancel" at bounding box center [640, 184] width 29 height 14
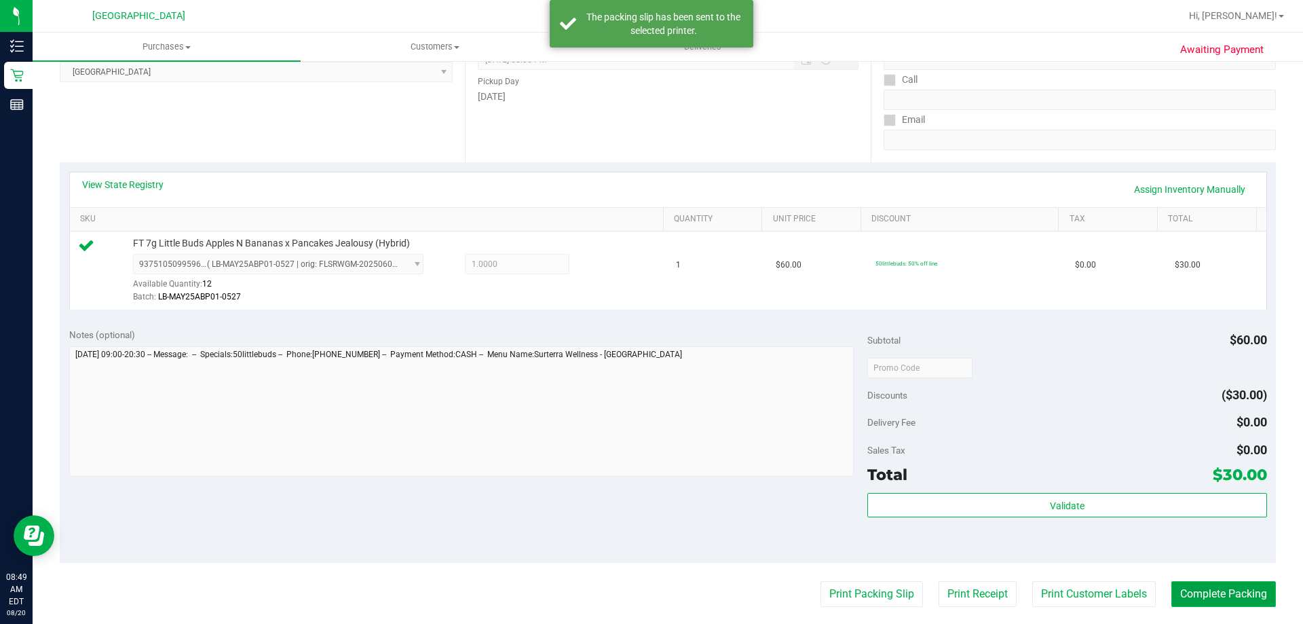
click at [1205, 598] on button "Complete Packing" at bounding box center [1224, 594] width 105 height 26
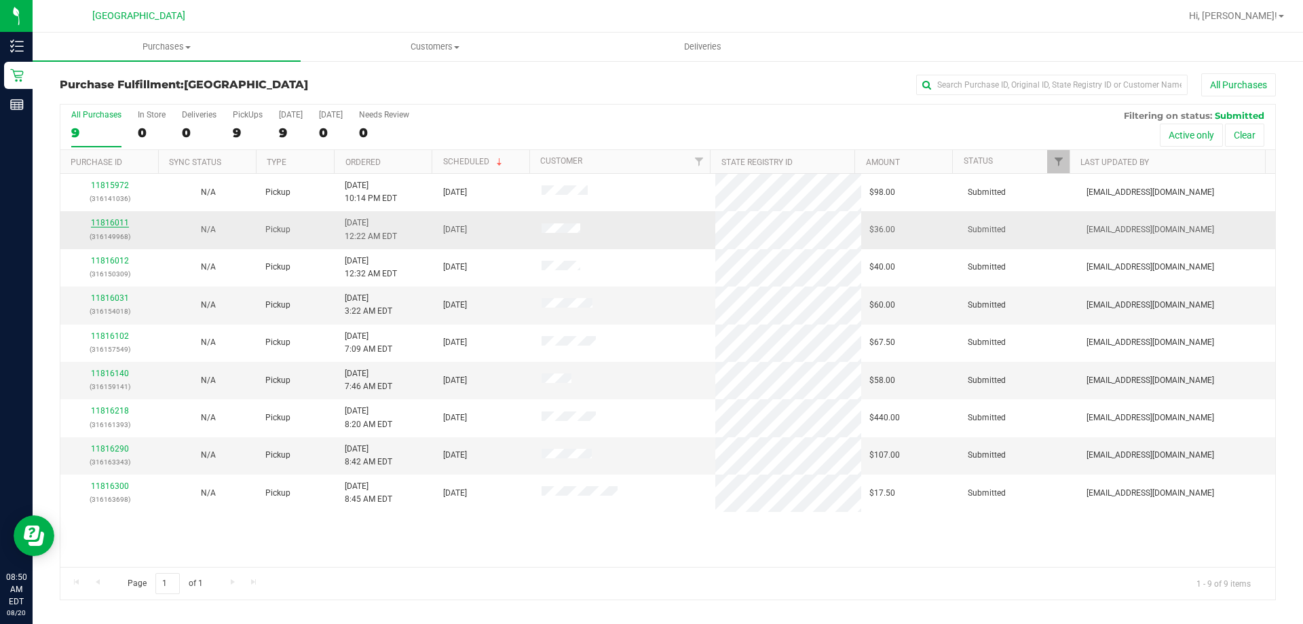
click at [119, 219] on link "11816011" at bounding box center [110, 223] width 38 height 10
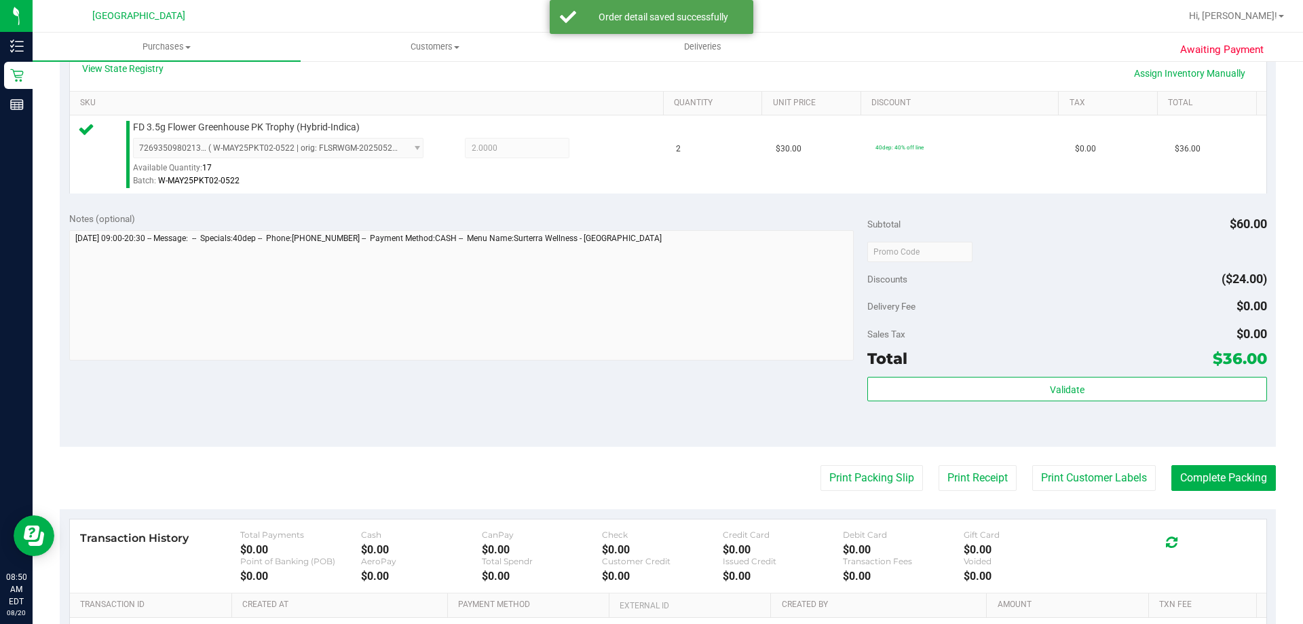
scroll to position [339, 0]
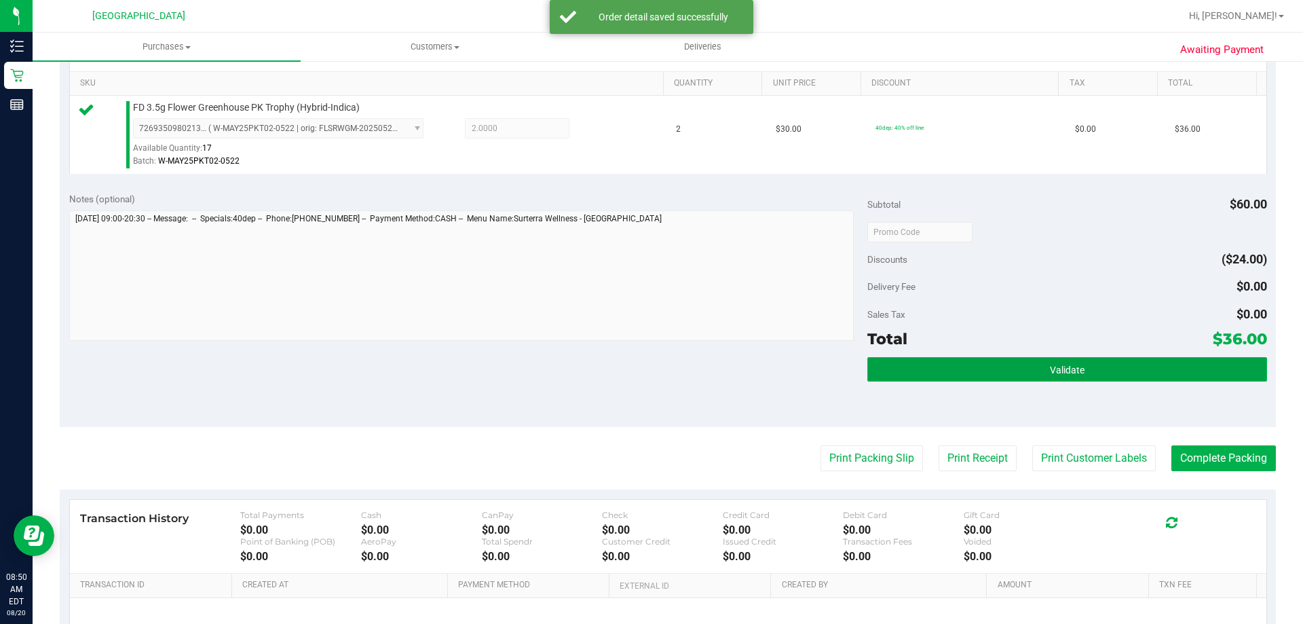
click at [1018, 358] on button "Validate" at bounding box center [1067, 369] width 399 height 24
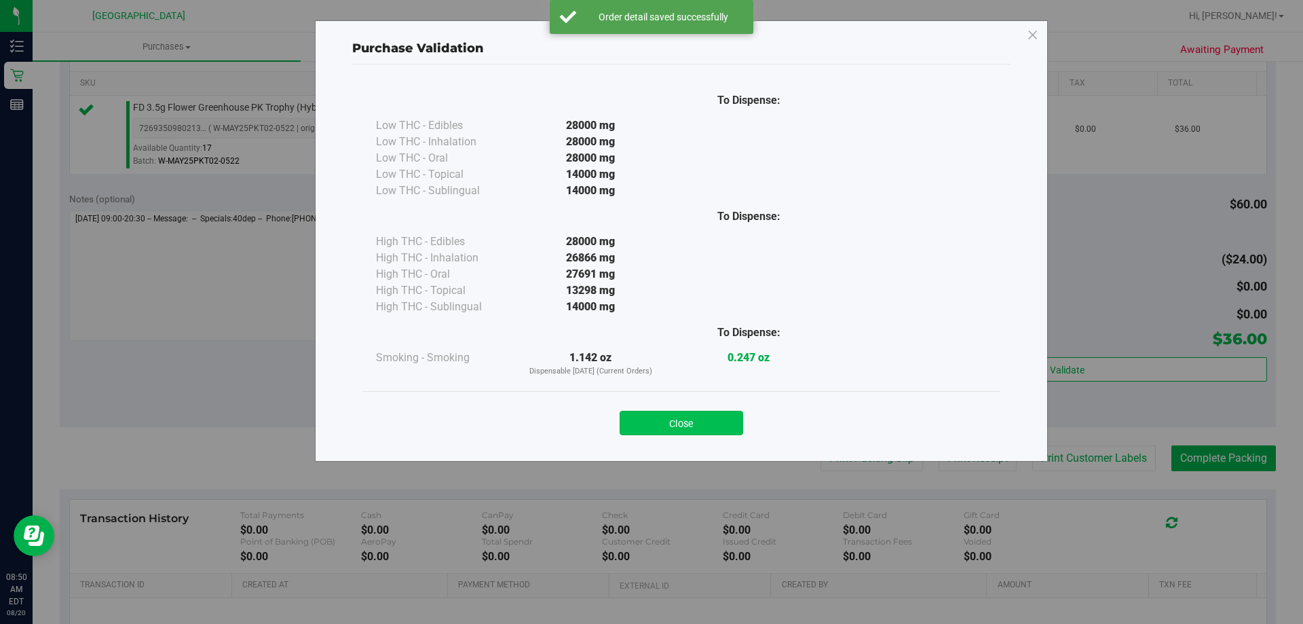
click at [724, 428] on button "Close" at bounding box center [682, 423] width 124 height 24
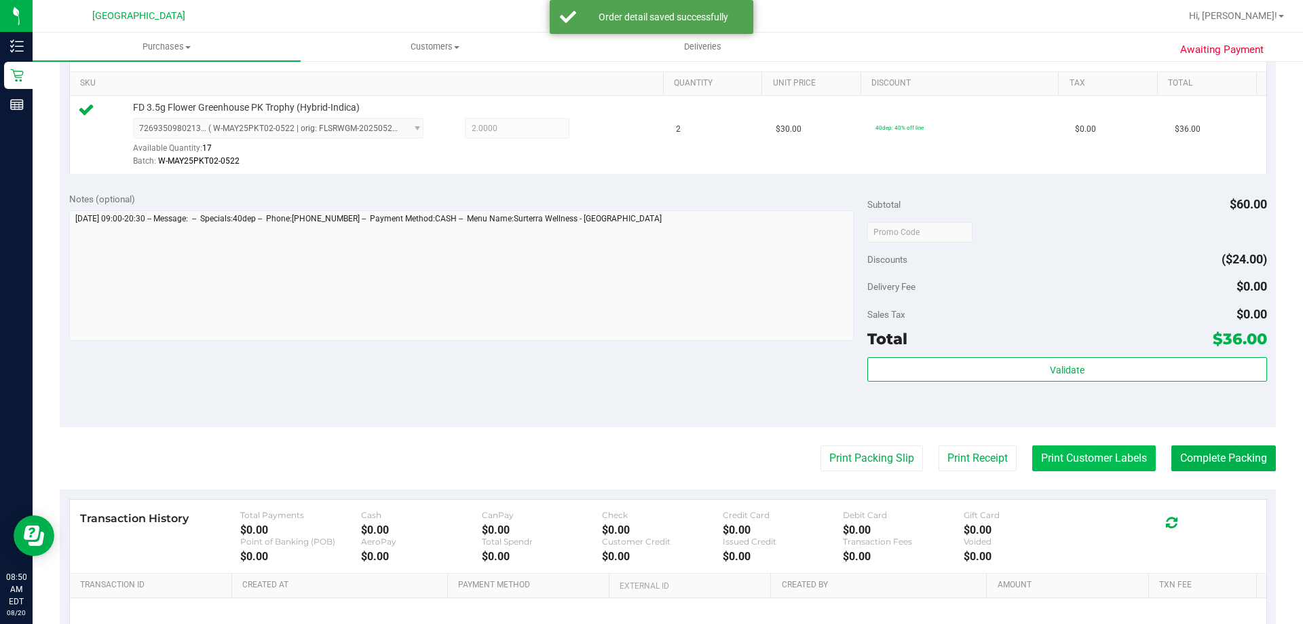
click at [1056, 464] on button "Print Customer Labels" at bounding box center [1095, 458] width 124 height 26
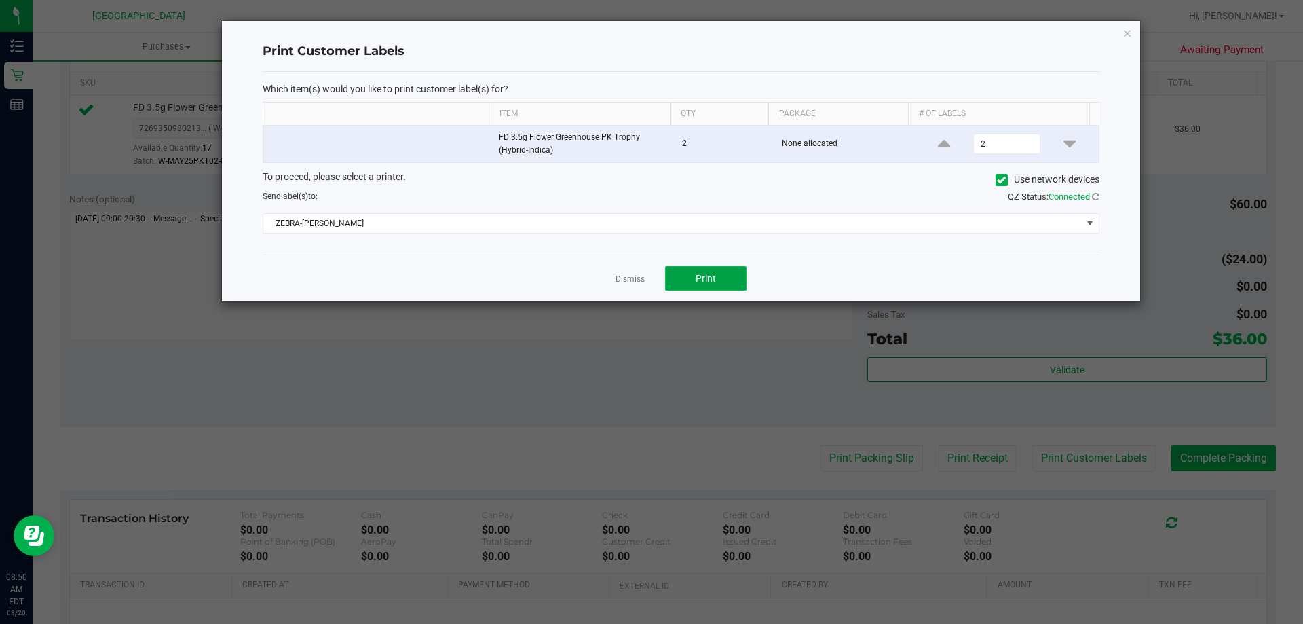
click at [715, 282] on span "Print" at bounding box center [706, 278] width 20 height 11
click at [628, 277] on link "Dismiss" at bounding box center [630, 280] width 29 height 12
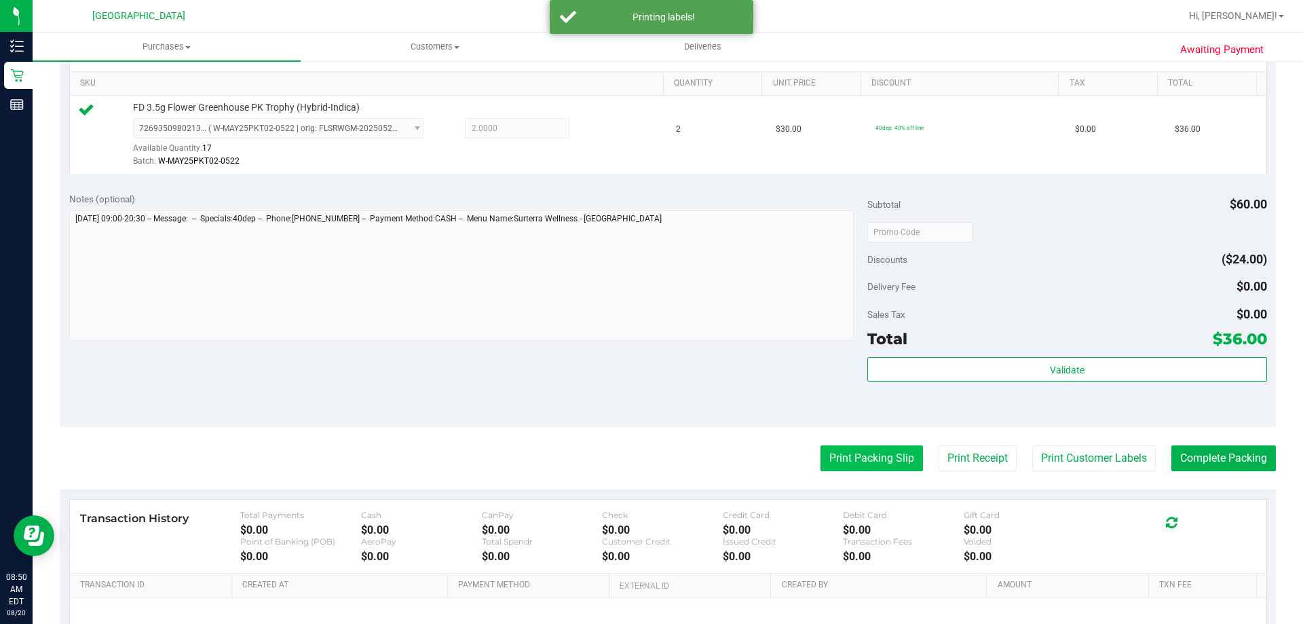
click at [858, 464] on button "Print Packing Slip" at bounding box center [872, 458] width 103 height 26
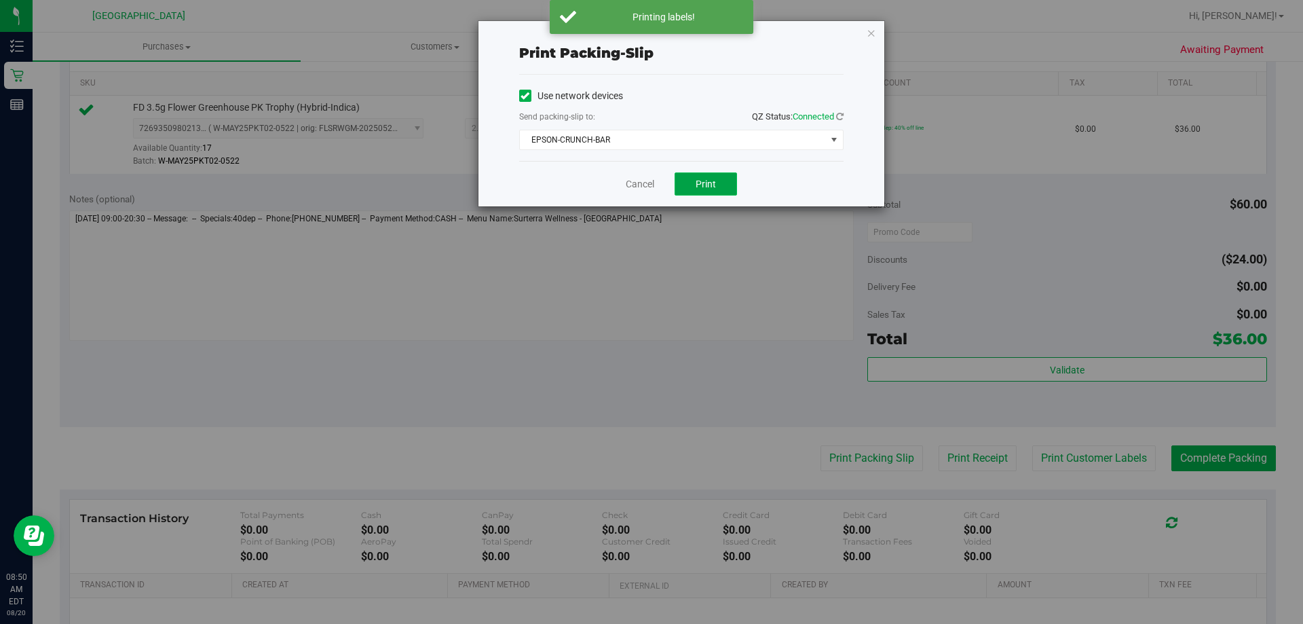
click at [699, 180] on span "Print" at bounding box center [706, 184] width 20 height 11
click at [640, 188] on link "Cancel" at bounding box center [640, 184] width 29 height 14
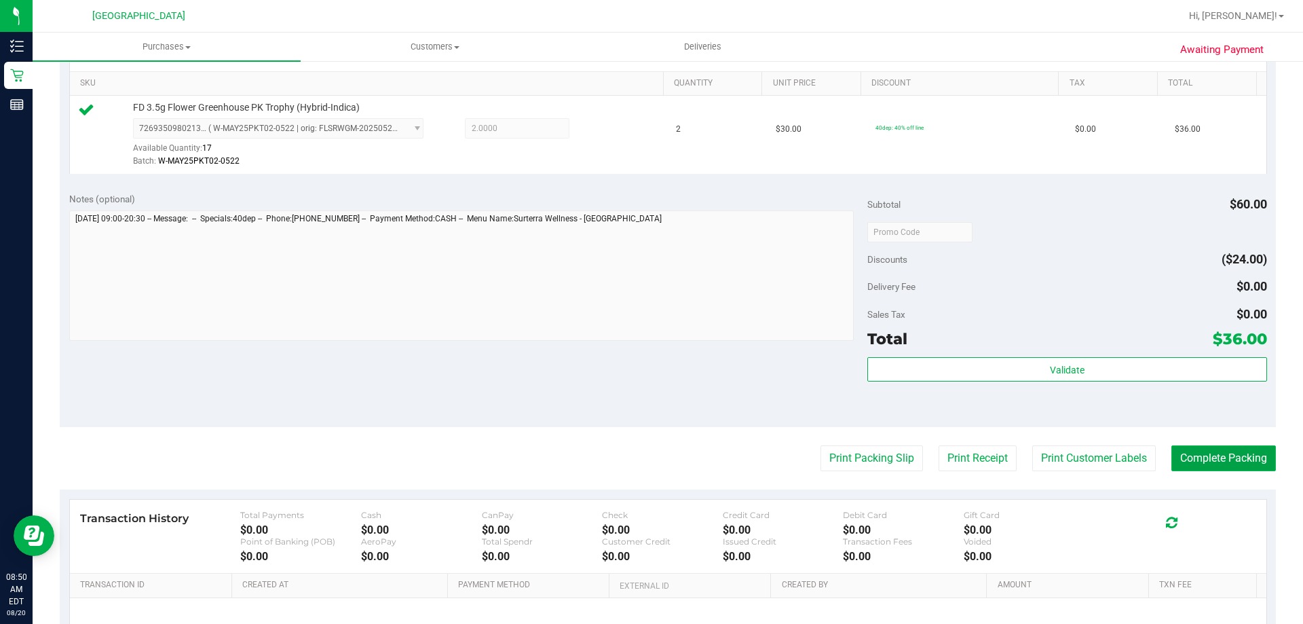
click at [1218, 452] on button "Complete Packing" at bounding box center [1224, 458] width 105 height 26
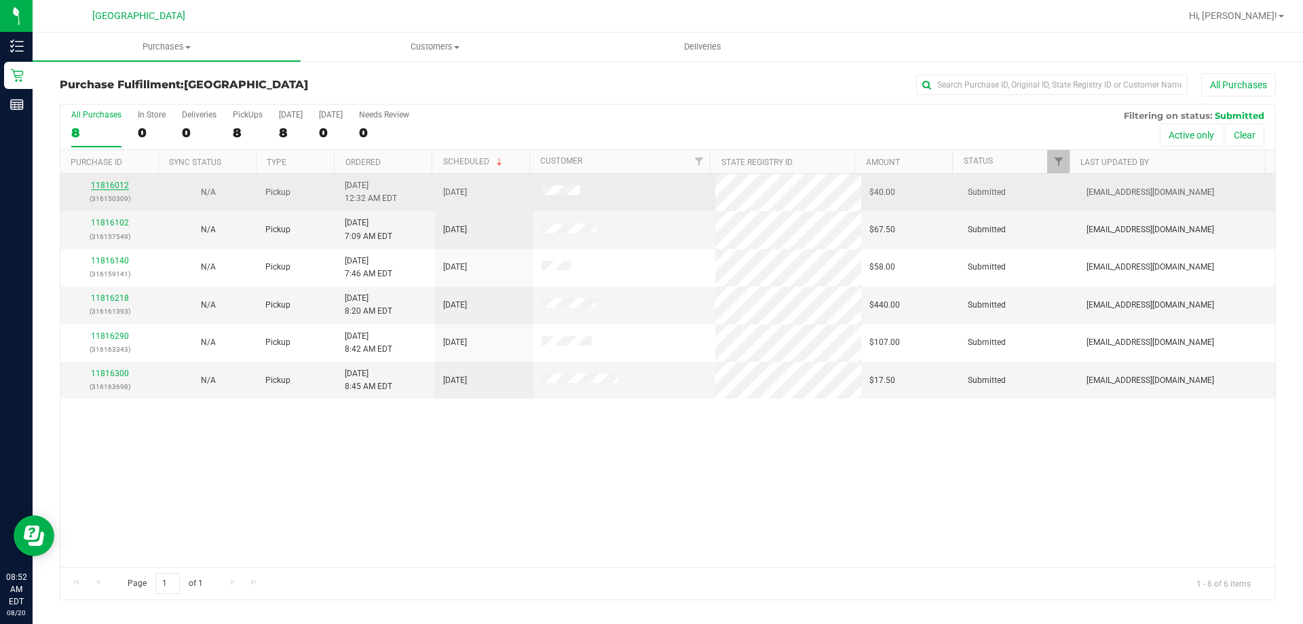
click at [106, 185] on link "11816012" at bounding box center [110, 186] width 38 height 10
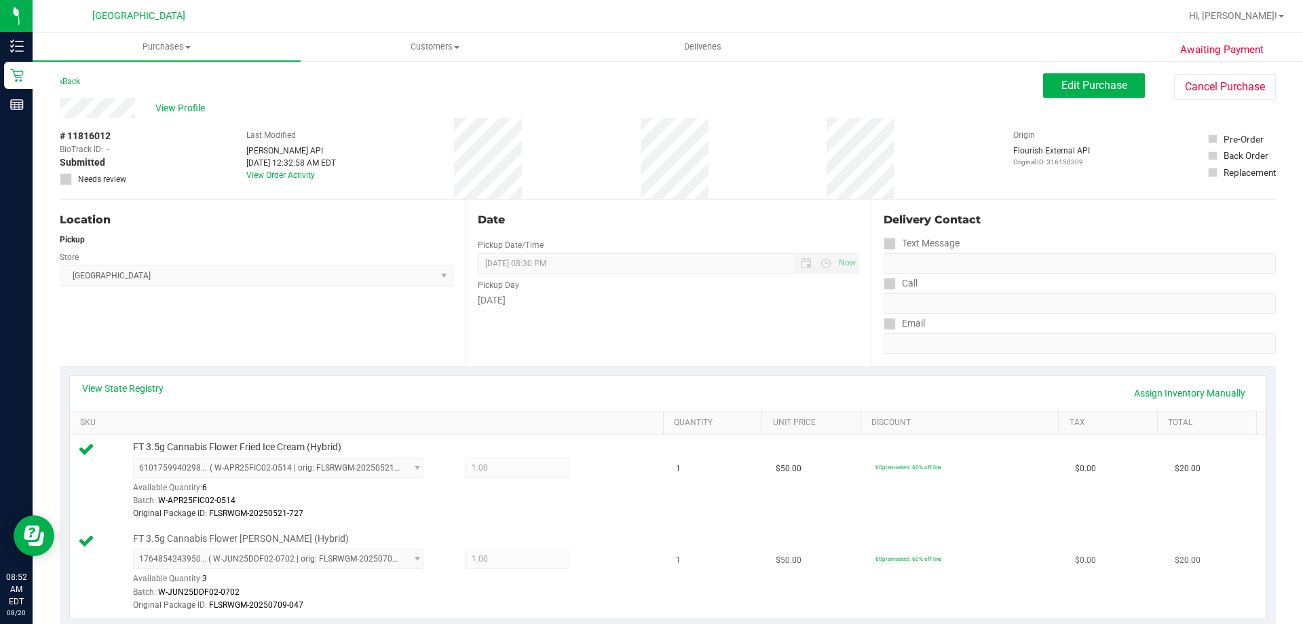
scroll to position [339, 0]
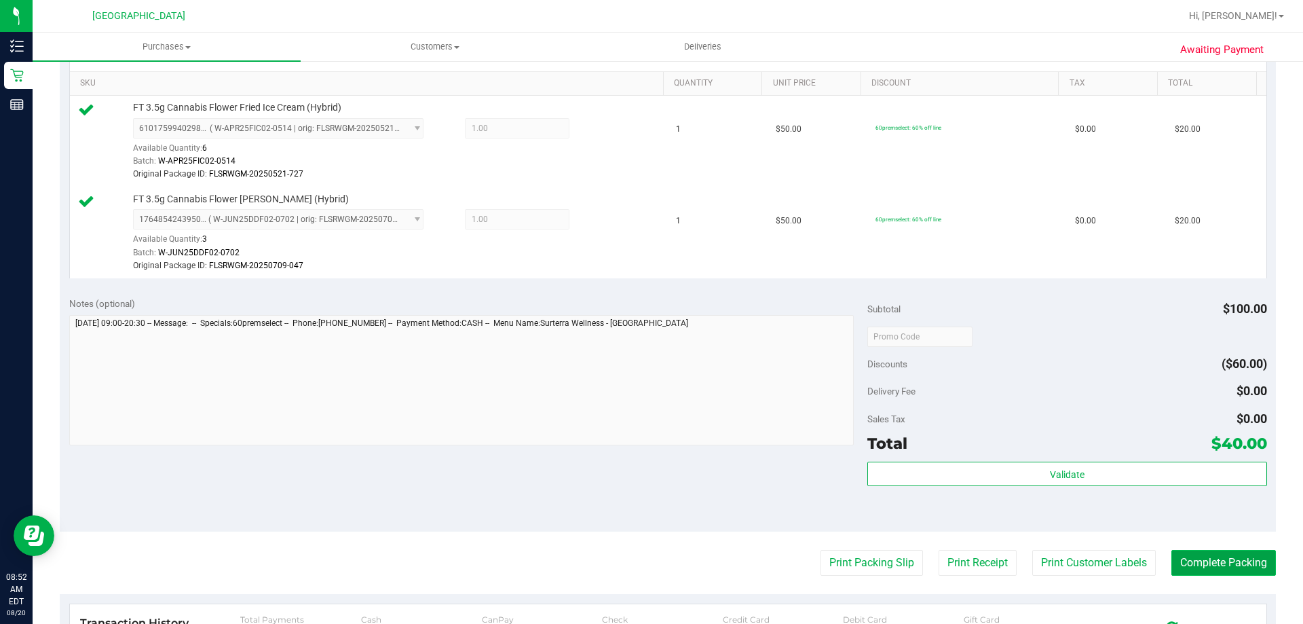
click at [1205, 559] on button "Complete Packing" at bounding box center [1224, 563] width 105 height 26
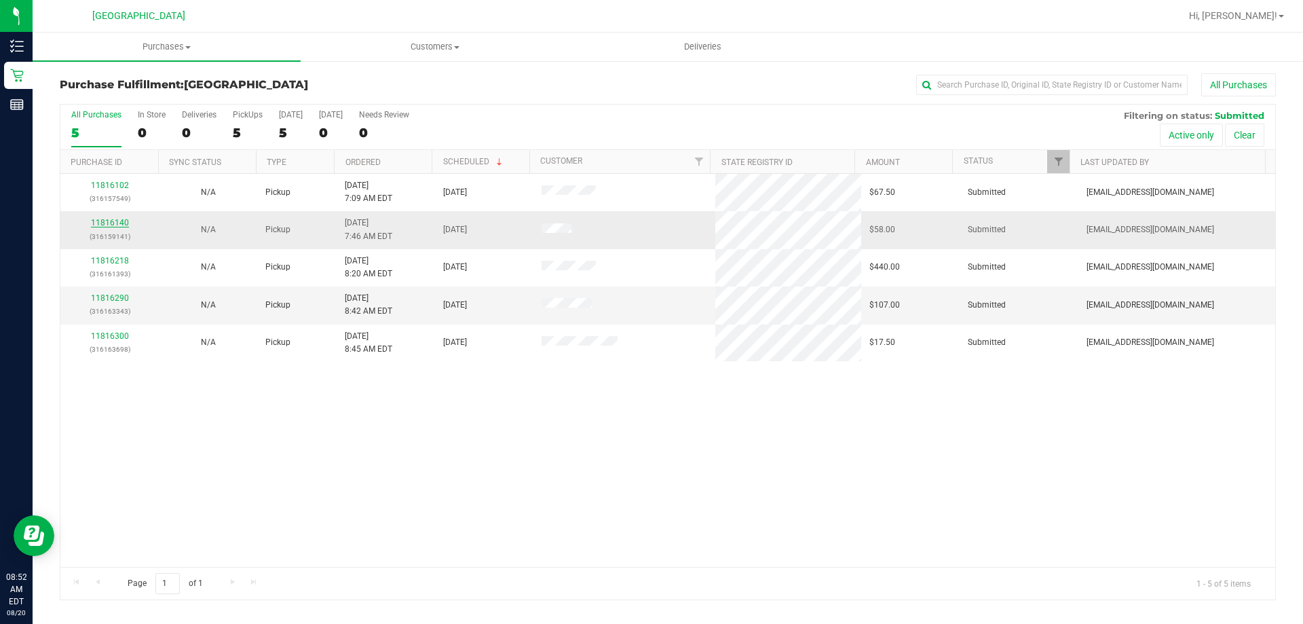
click at [124, 221] on link "11816140" at bounding box center [110, 223] width 38 height 10
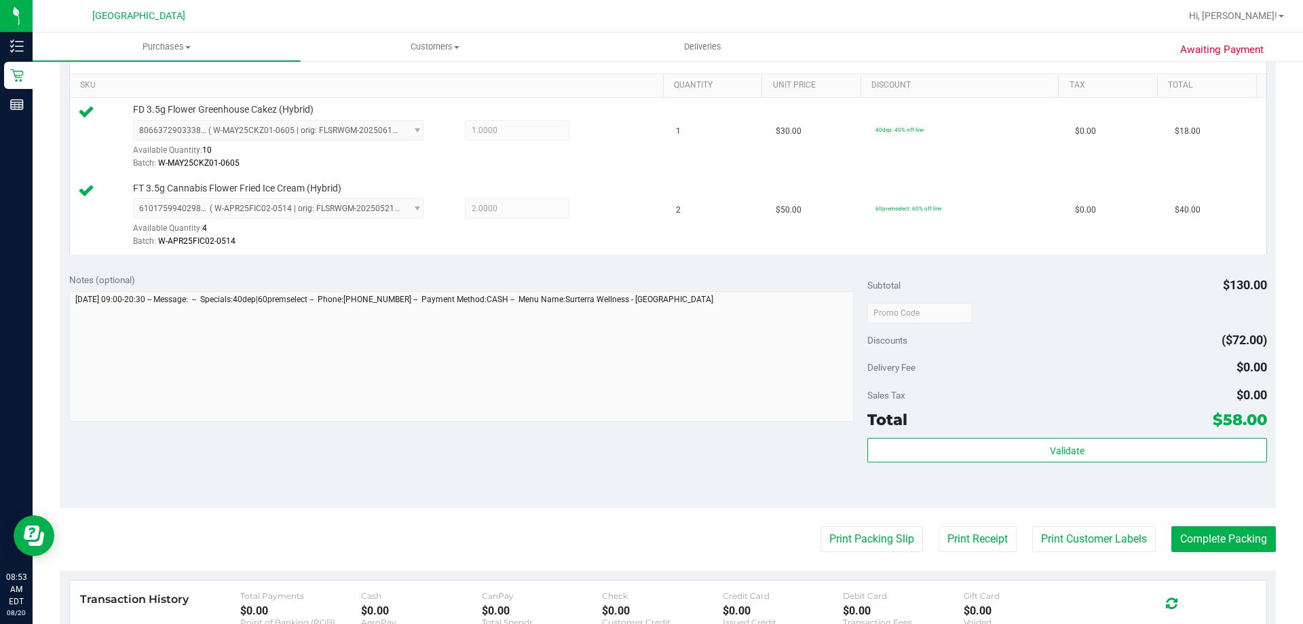
scroll to position [339, 0]
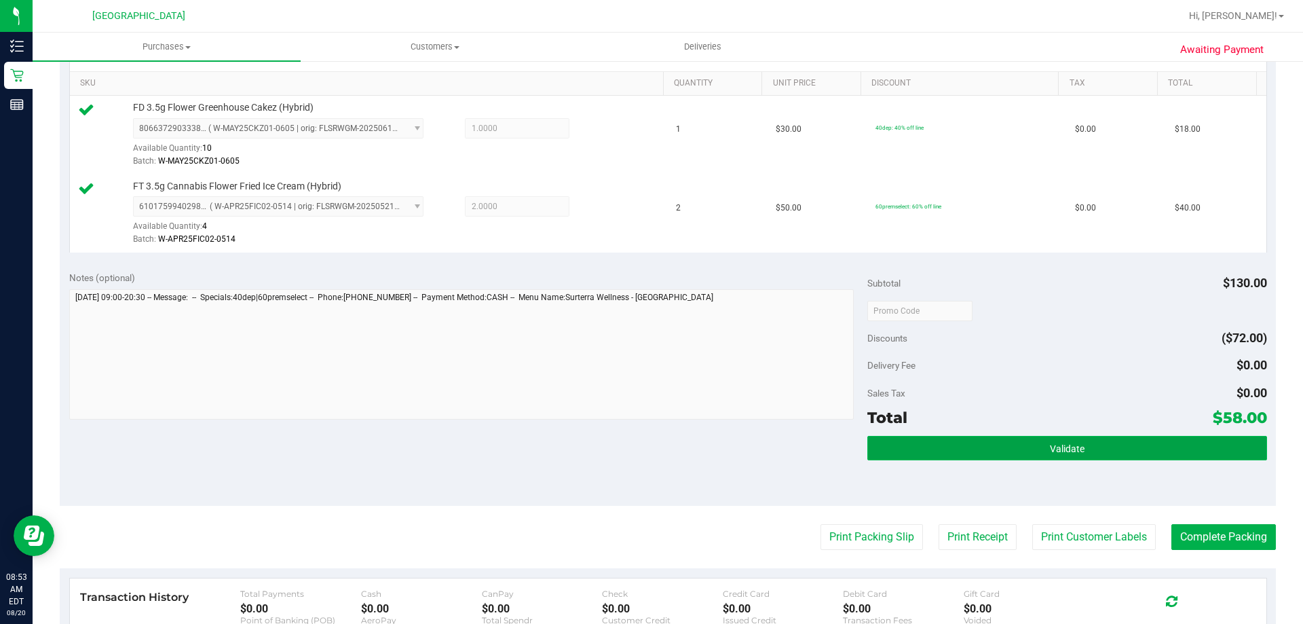
click at [941, 451] on button "Validate" at bounding box center [1067, 448] width 399 height 24
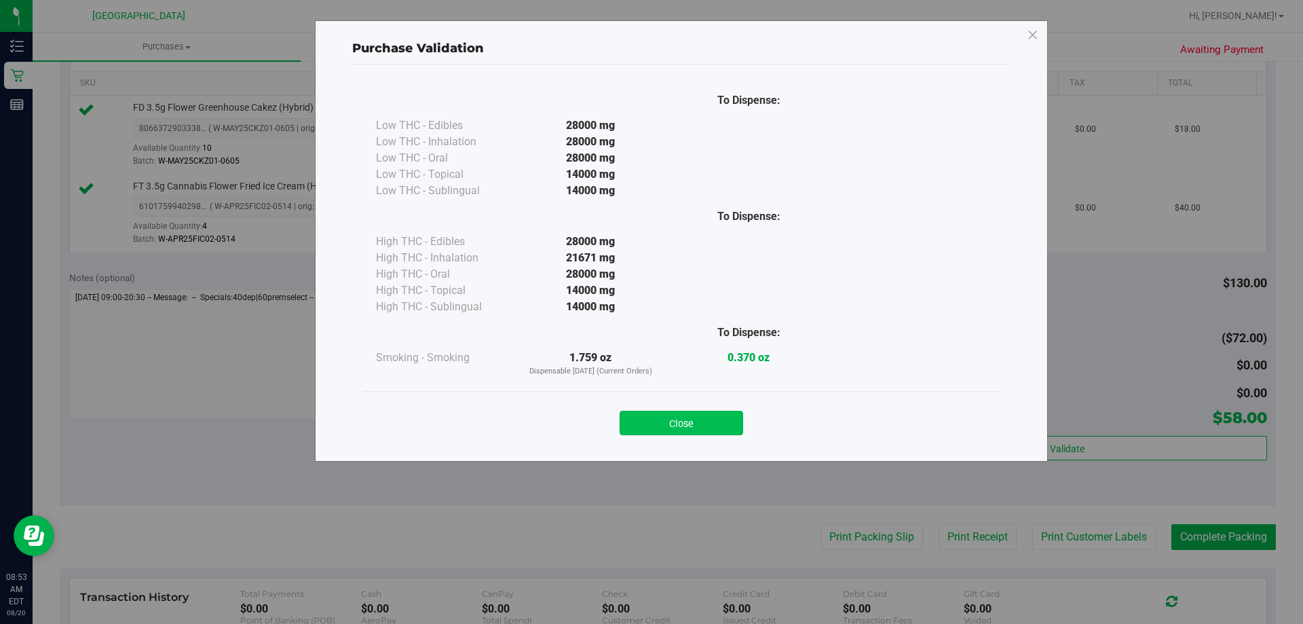
click at [719, 424] on button "Close" at bounding box center [682, 423] width 124 height 24
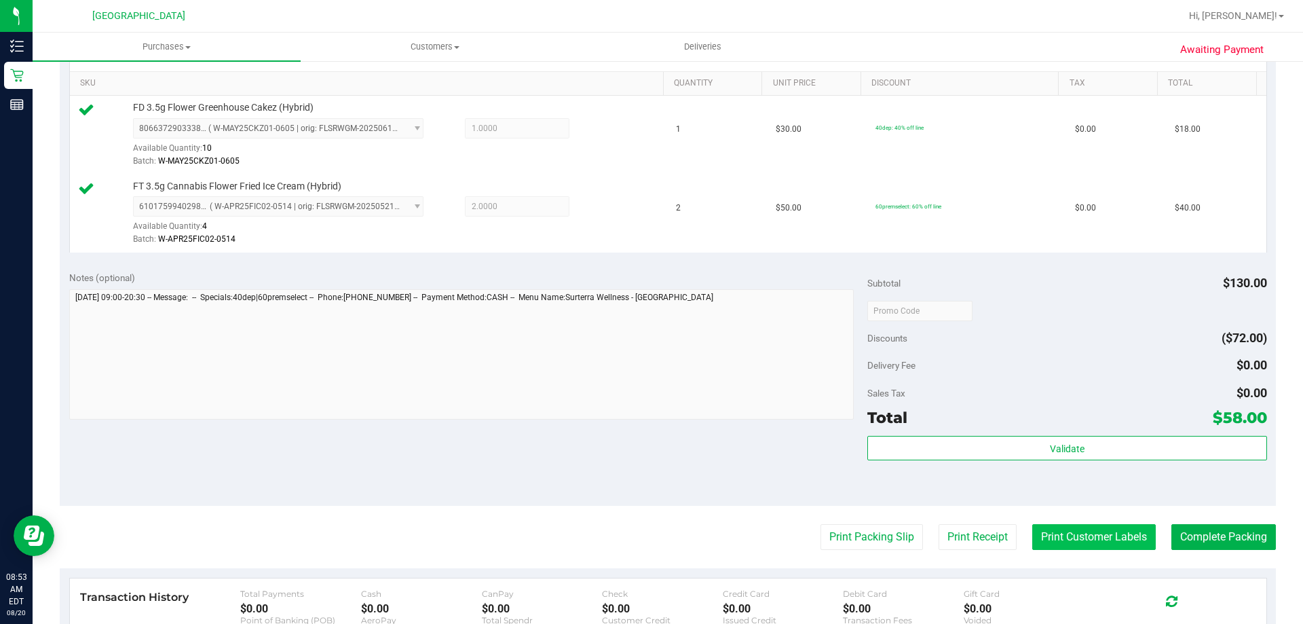
click at [1112, 537] on button "Print Customer Labels" at bounding box center [1095, 537] width 124 height 26
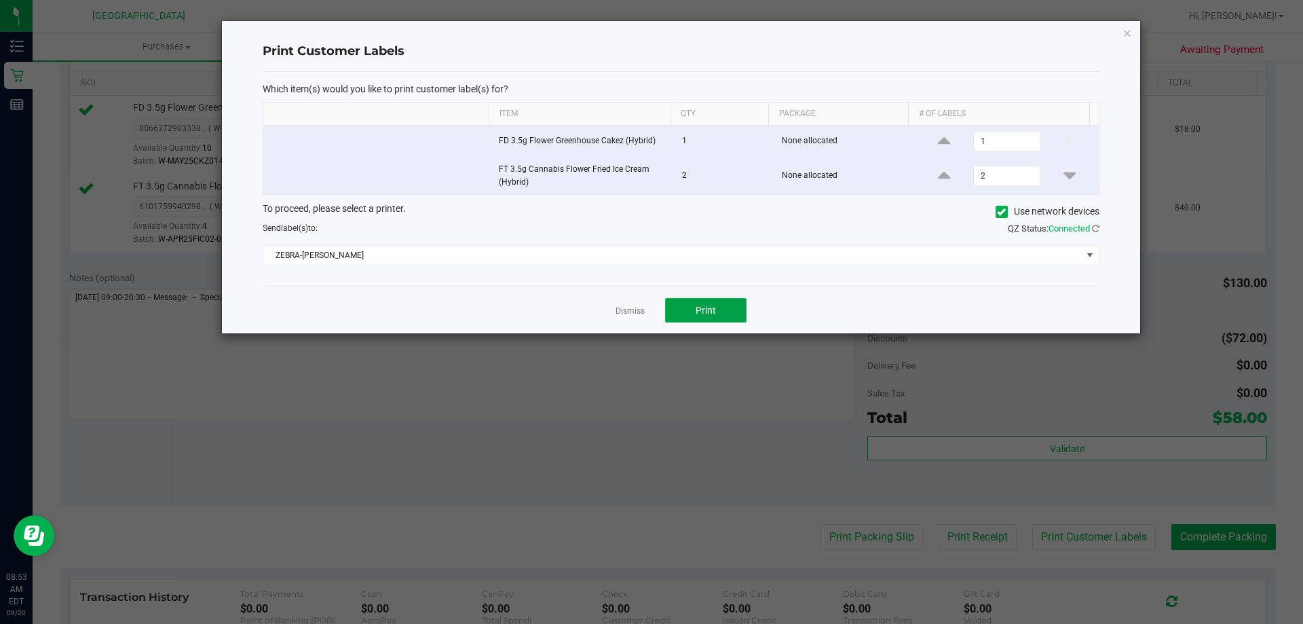
click at [701, 308] on span "Print" at bounding box center [706, 310] width 20 height 11
click at [639, 308] on link "Dismiss" at bounding box center [630, 311] width 29 height 12
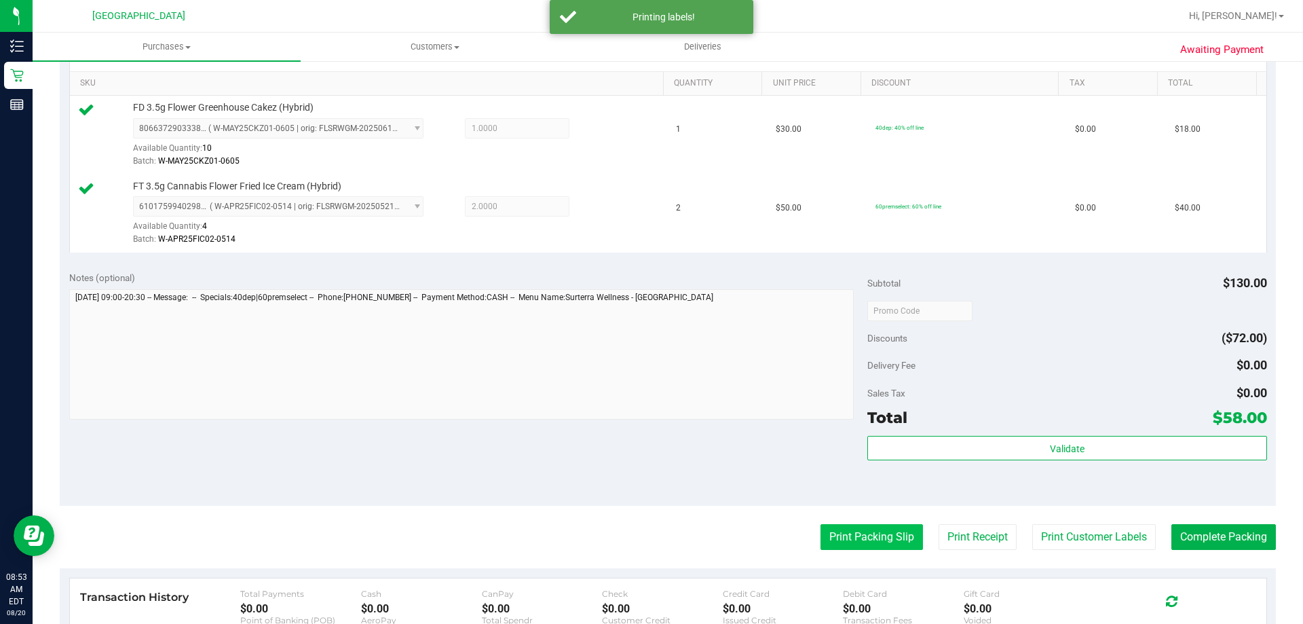
click at [849, 536] on button "Print Packing Slip" at bounding box center [872, 537] width 103 height 26
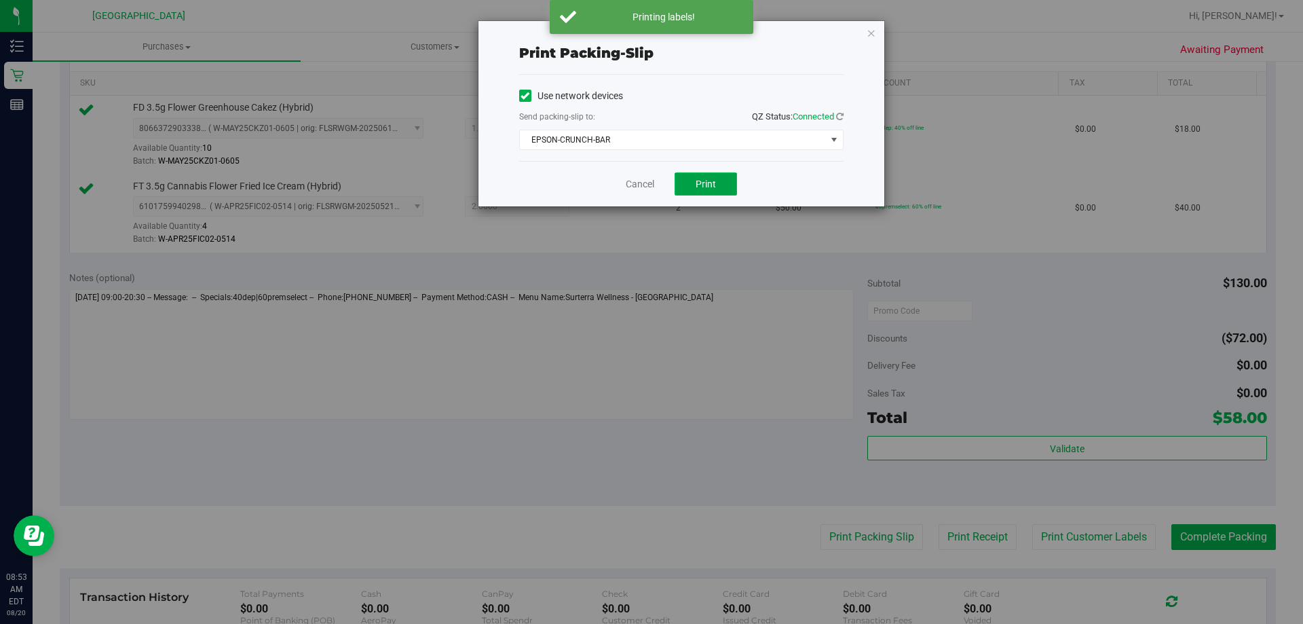
click at [682, 190] on button "Print" at bounding box center [706, 183] width 62 height 23
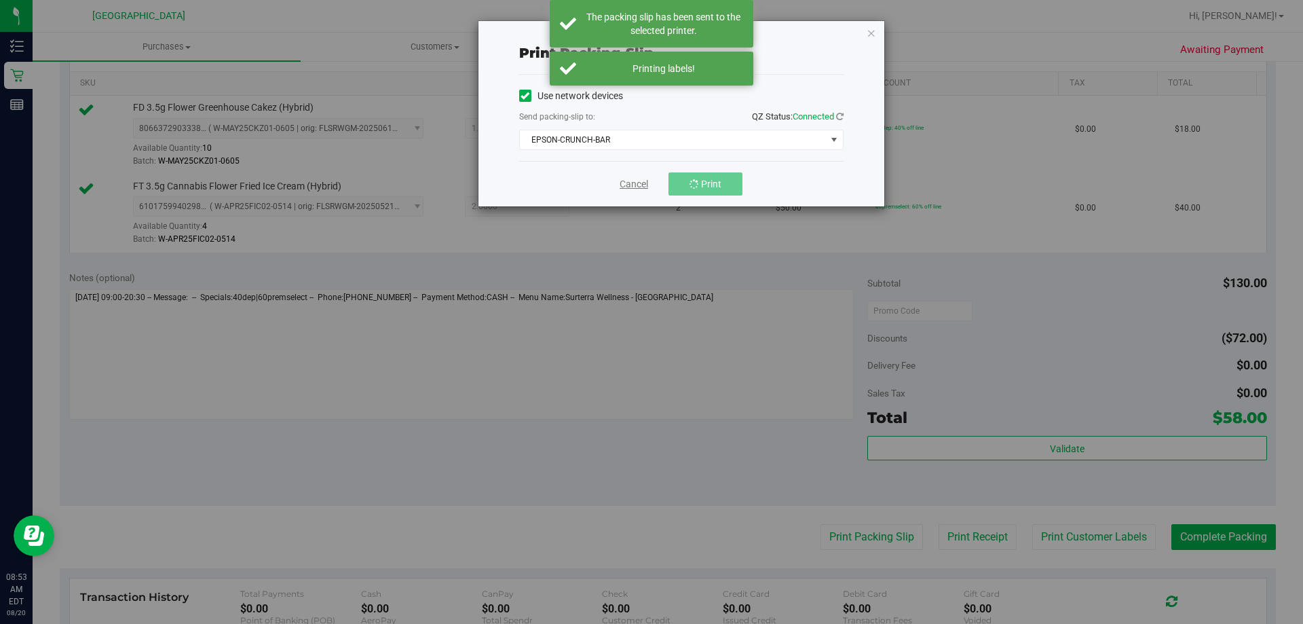
click at [642, 188] on link "Cancel" at bounding box center [634, 184] width 29 height 14
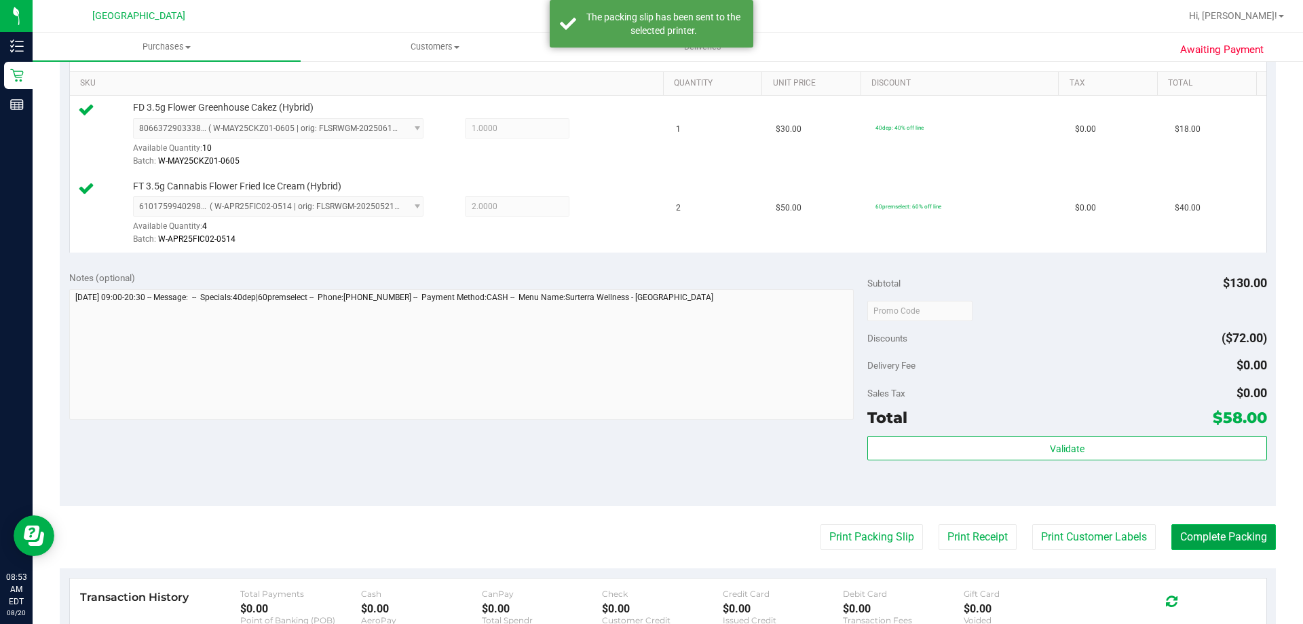
click at [1214, 545] on button "Complete Packing" at bounding box center [1224, 537] width 105 height 26
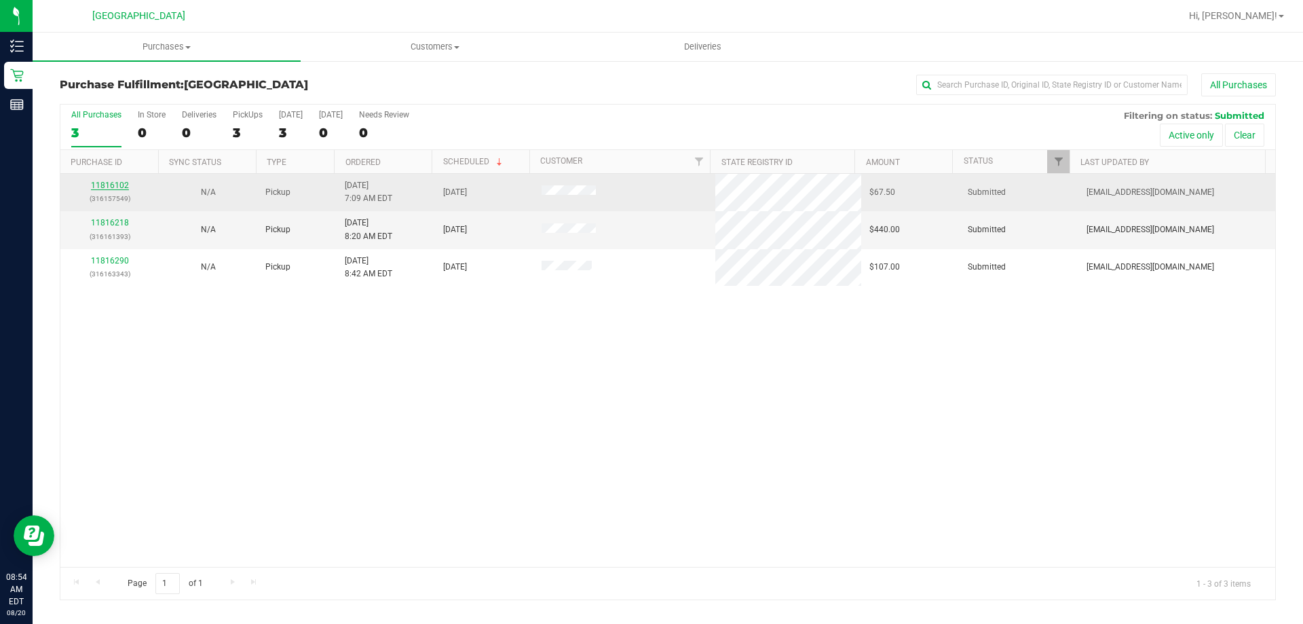
click at [107, 182] on link "11816102" at bounding box center [110, 186] width 38 height 10
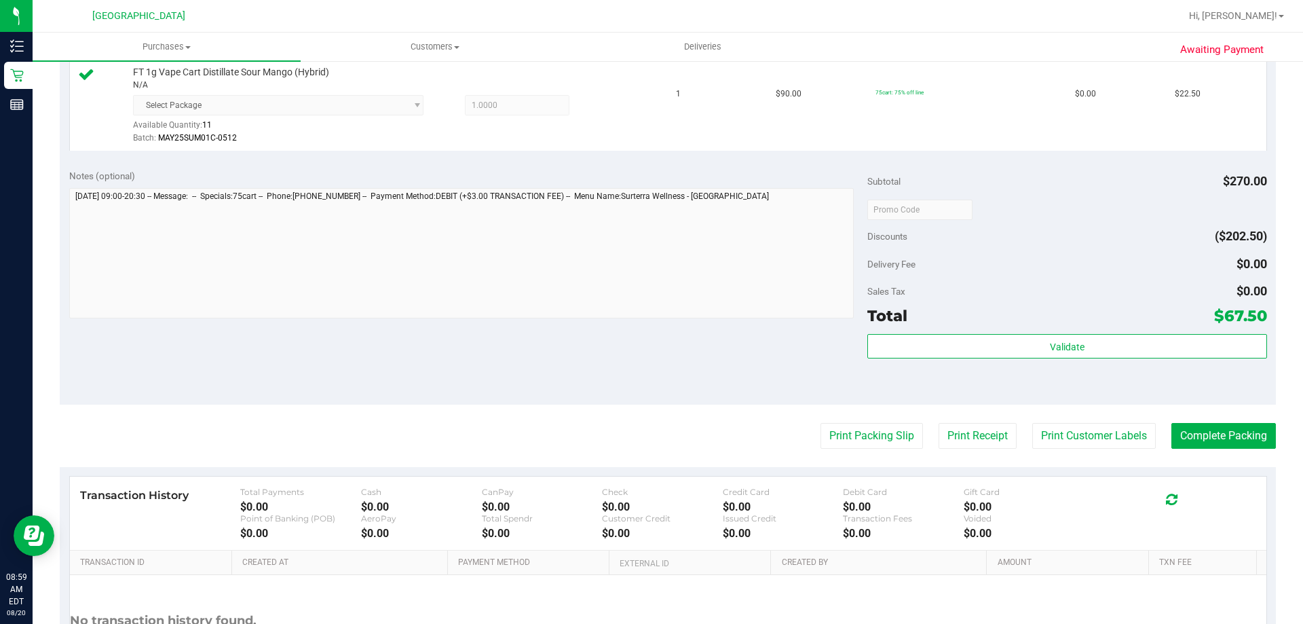
scroll to position [543, 0]
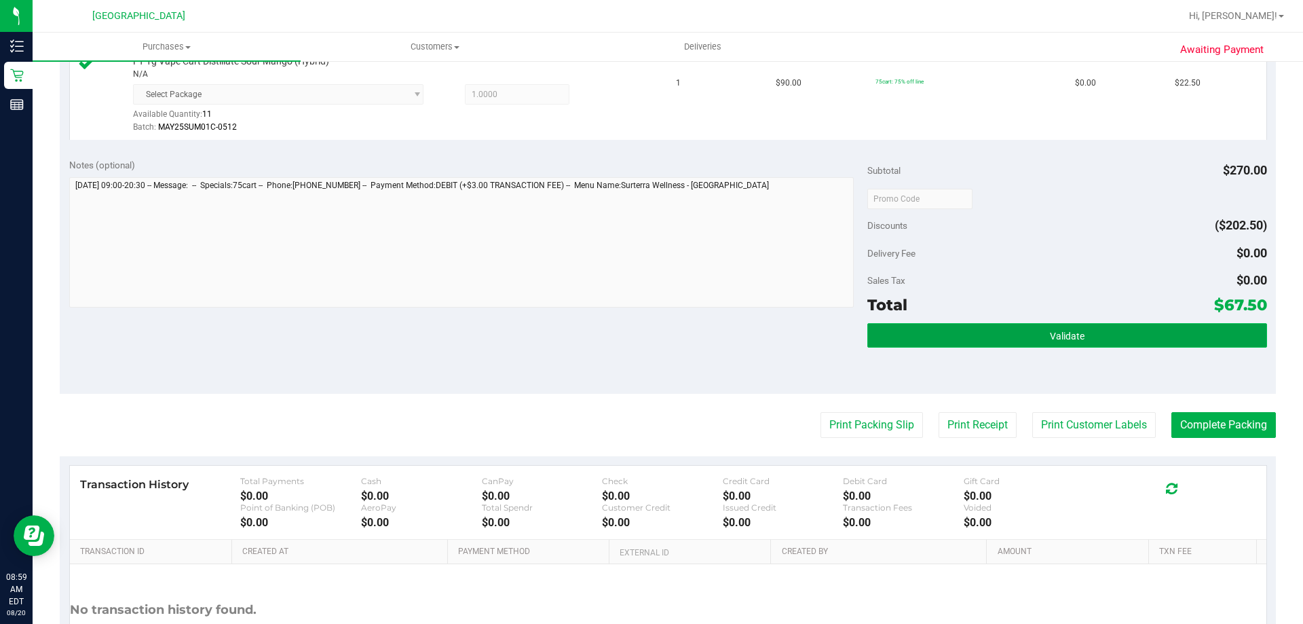
click at [1050, 331] on span "Validate" at bounding box center [1067, 336] width 35 height 11
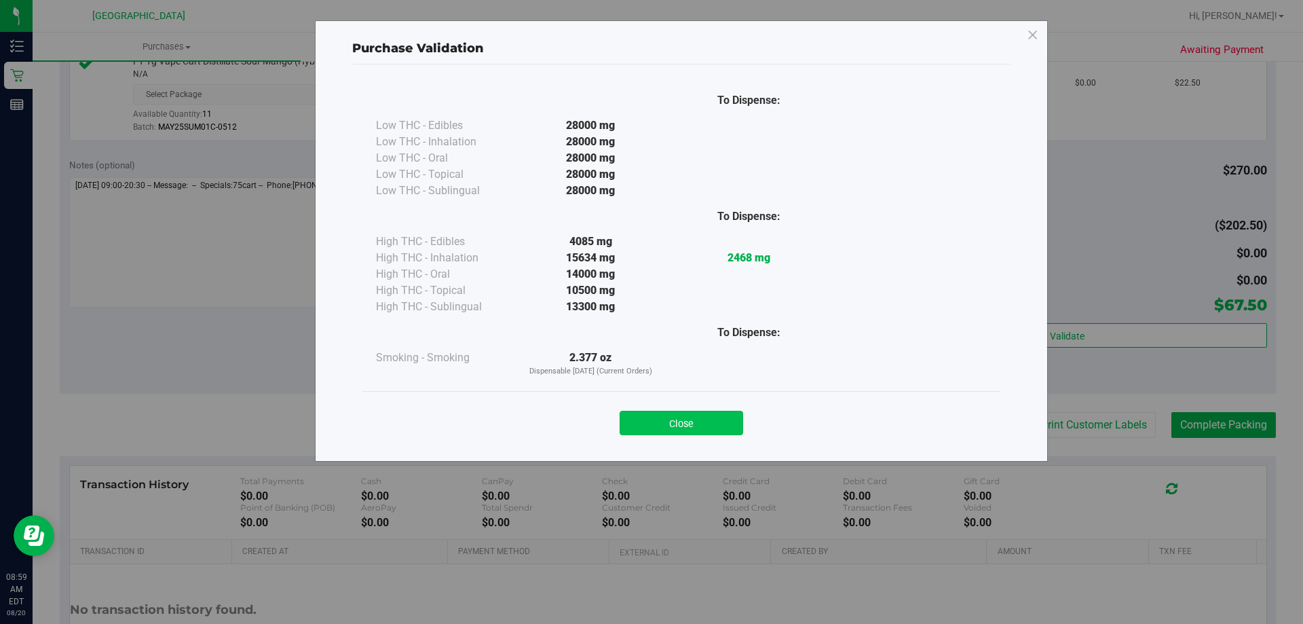
click at [690, 420] on button "Close" at bounding box center [682, 423] width 124 height 24
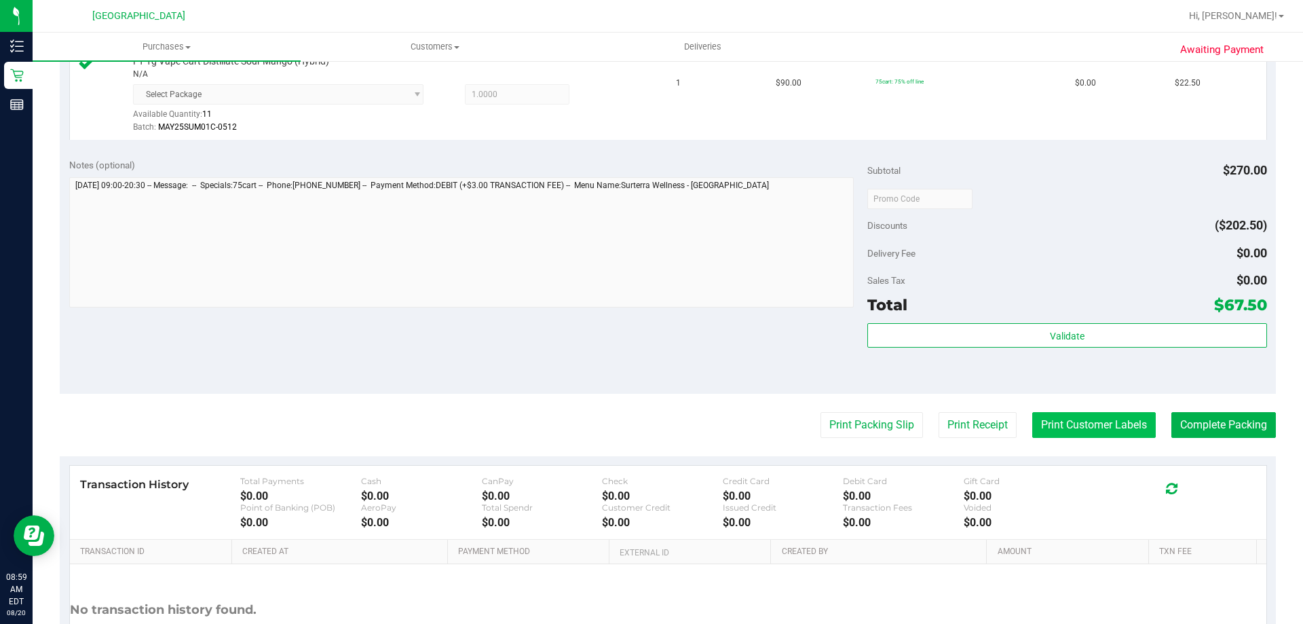
click at [1068, 423] on button "Print Customer Labels" at bounding box center [1095, 425] width 124 height 26
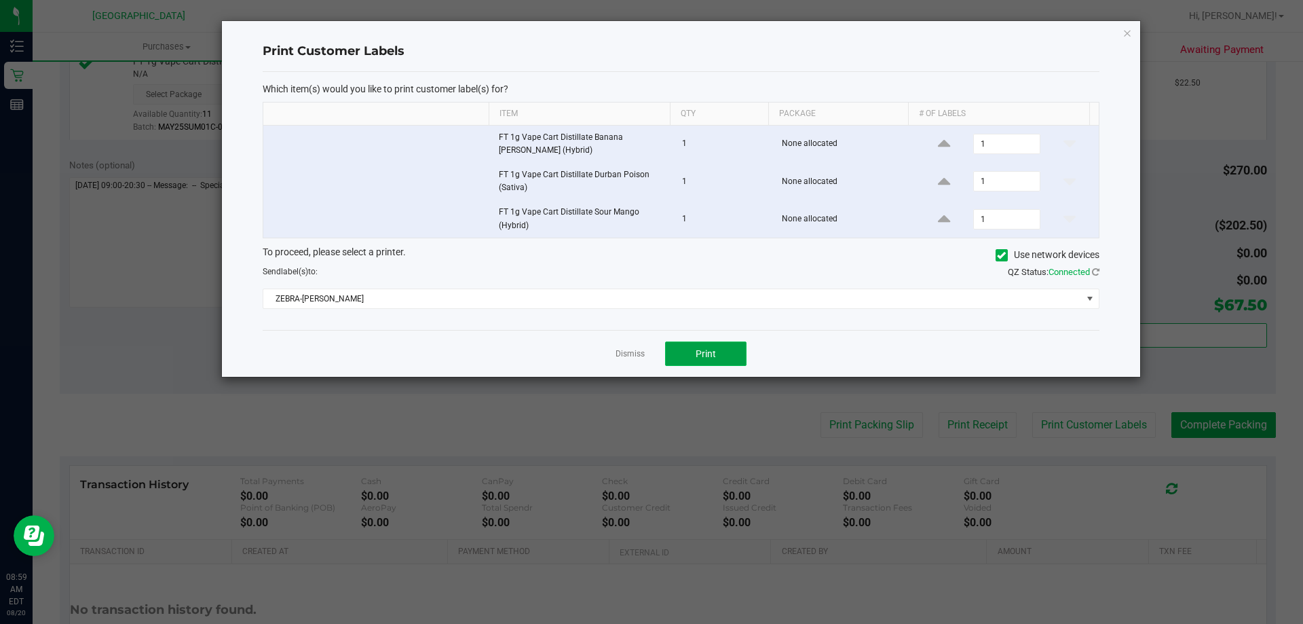
click at [726, 353] on button "Print" at bounding box center [705, 353] width 81 height 24
click at [627, 348] on link "Dismiss" at bounding box center [630, 354] width 29 height 12
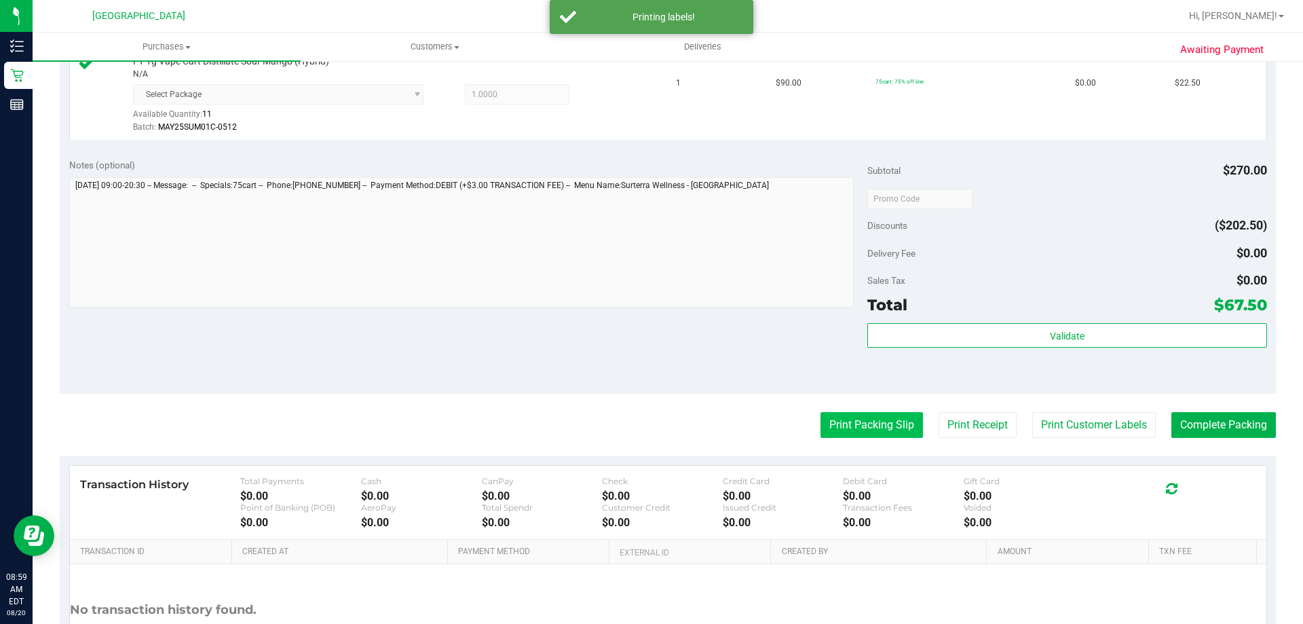
click at [854, 418] on button "Print Packing Slip" at bounding box center [872, 425] width 103 height 26
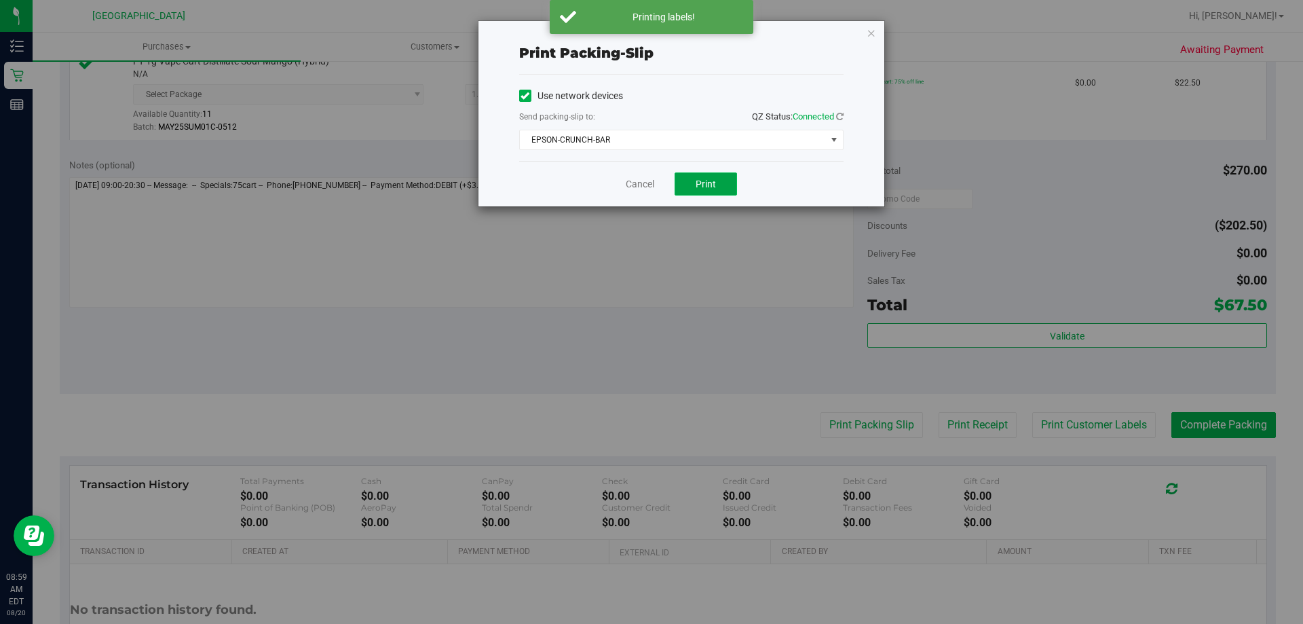
click at [702, 185] on span "Print" at bounding box center [706, 184] width 20 height 11
click at [639, 185] on link "Cancel" at bounding box center [640, 184] width 29 height 14
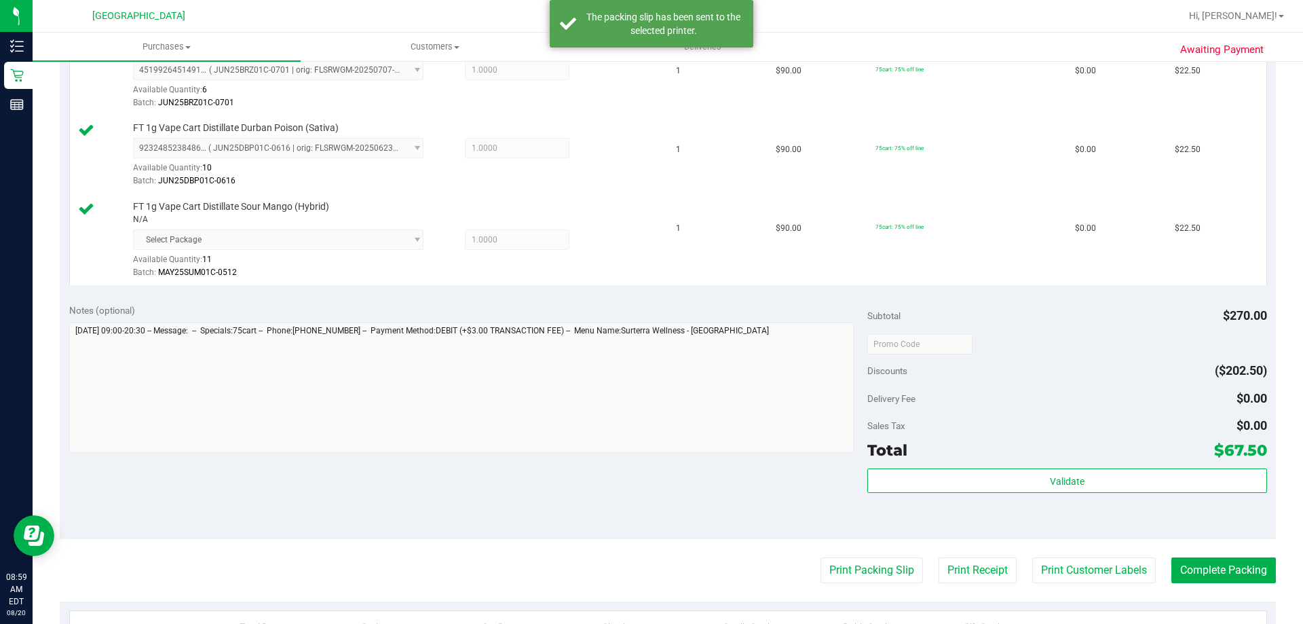
scroll to position [407, 0]
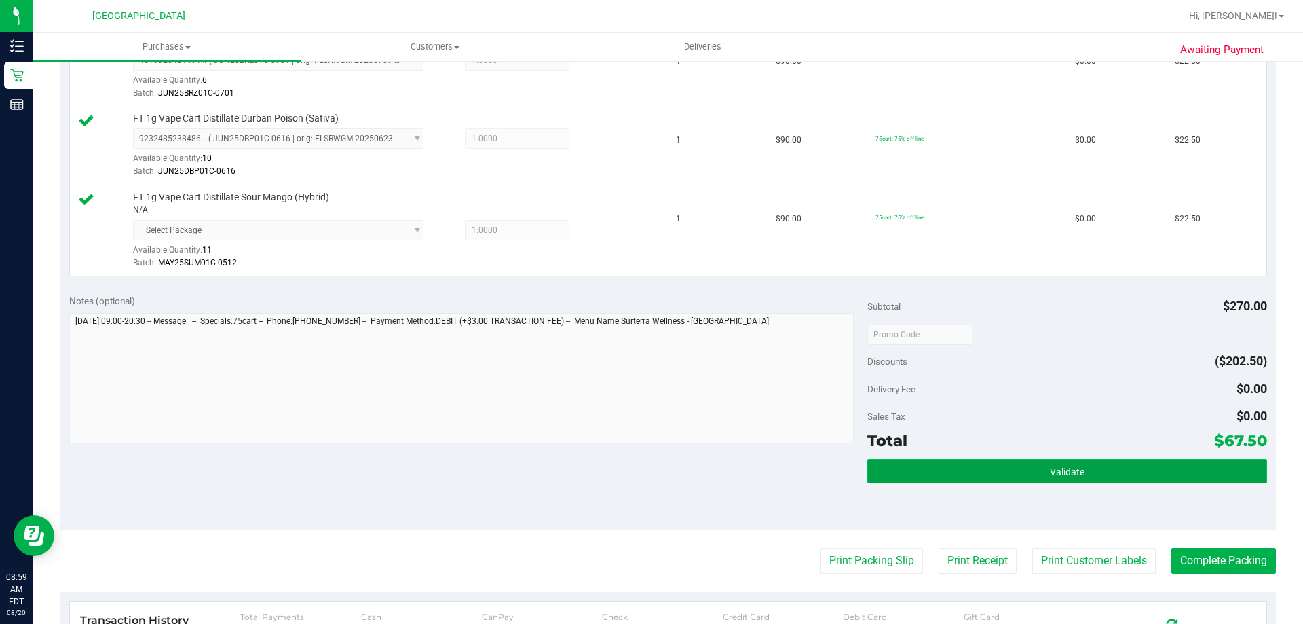
click at [1161, 483] on button "Validate" at bounding box center [1067, 471] width 399 height 24
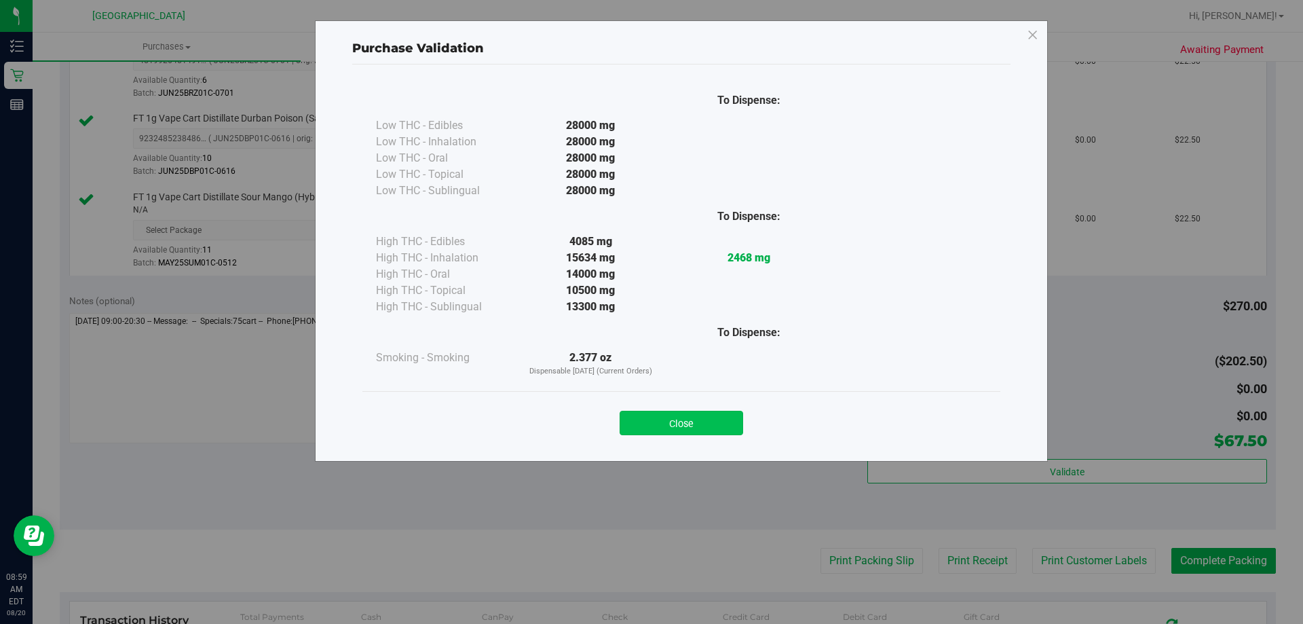
click at [688, 411] on button "Close" at bounding box center [682, 423] width 124 height 24
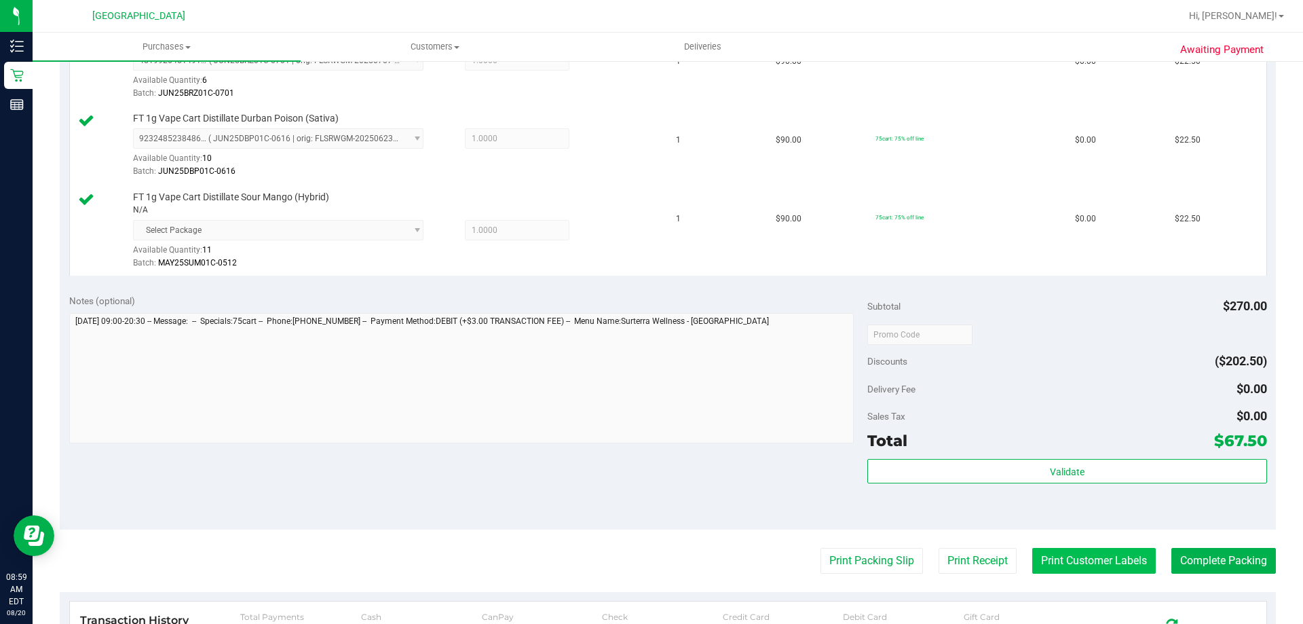
click at [1087, 549] on button "Print Customer Labels" at bounding box center [1095, 561] width 124 height 26
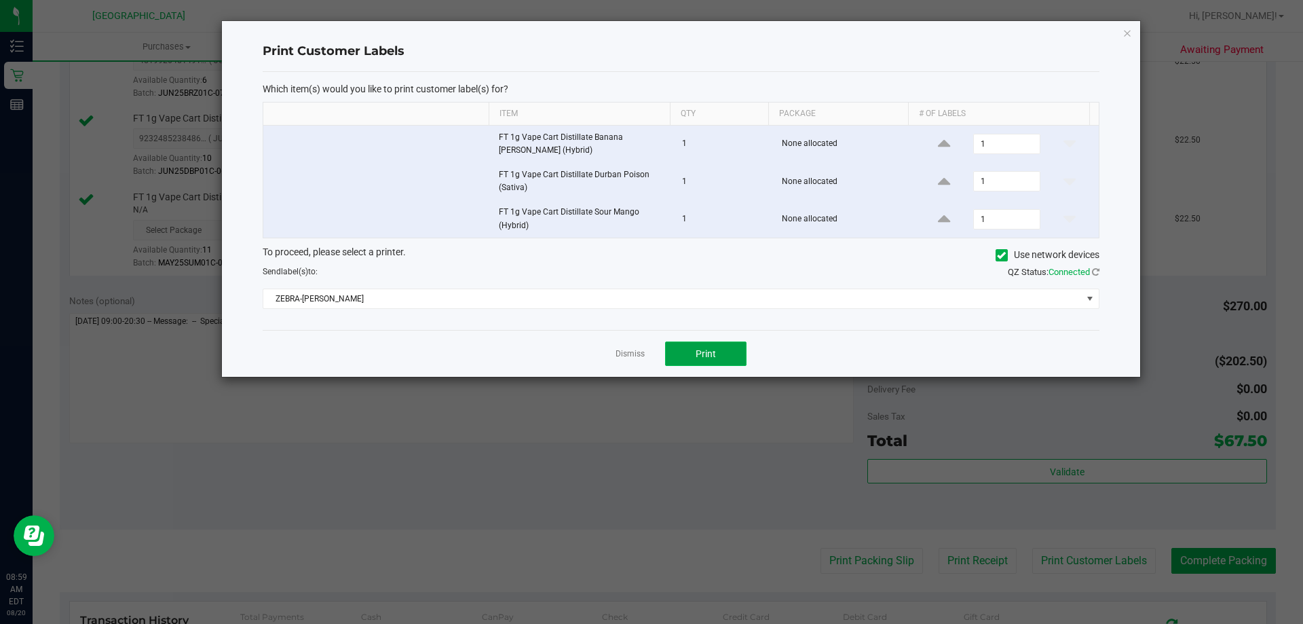
click at [733, 351] on button "Print" at bounding box center [705, 353] width 81 height 24
click at [624, 346] on div "Dismiss Print" at bounding box center [681, 353] width 837 height 47
click at [624, 348] on app-cancel-button "Dismiss" at bounding box center [630, 354] width 29 height 14
click at [624, 351] on link "Dismiss" at bounding box center [630, 354] width 29 height 12
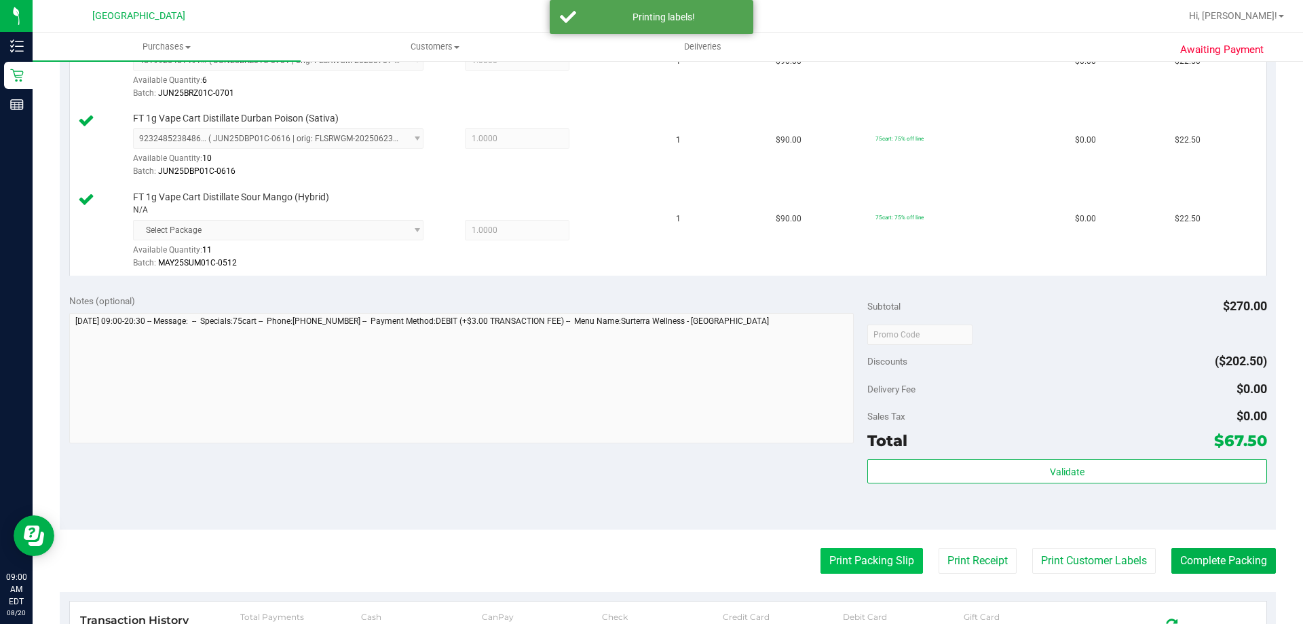
click at [850, 568] on button "Print Packing Slip" at bounding box center [872, 561] width 103 height 26
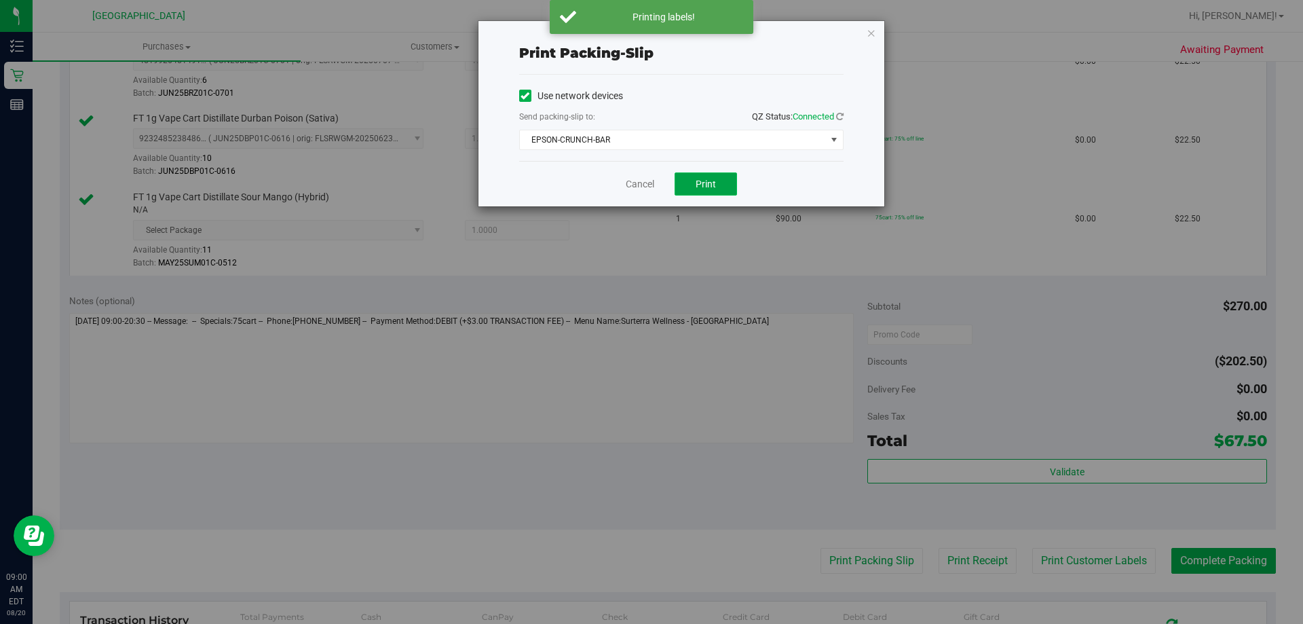
click at [717, 193] on button "Print" at bounding box center [706, 183] width 62 height 23
click at [644, 183] on link "Cancel" at bounding box center [640, 184] width 29 height 14
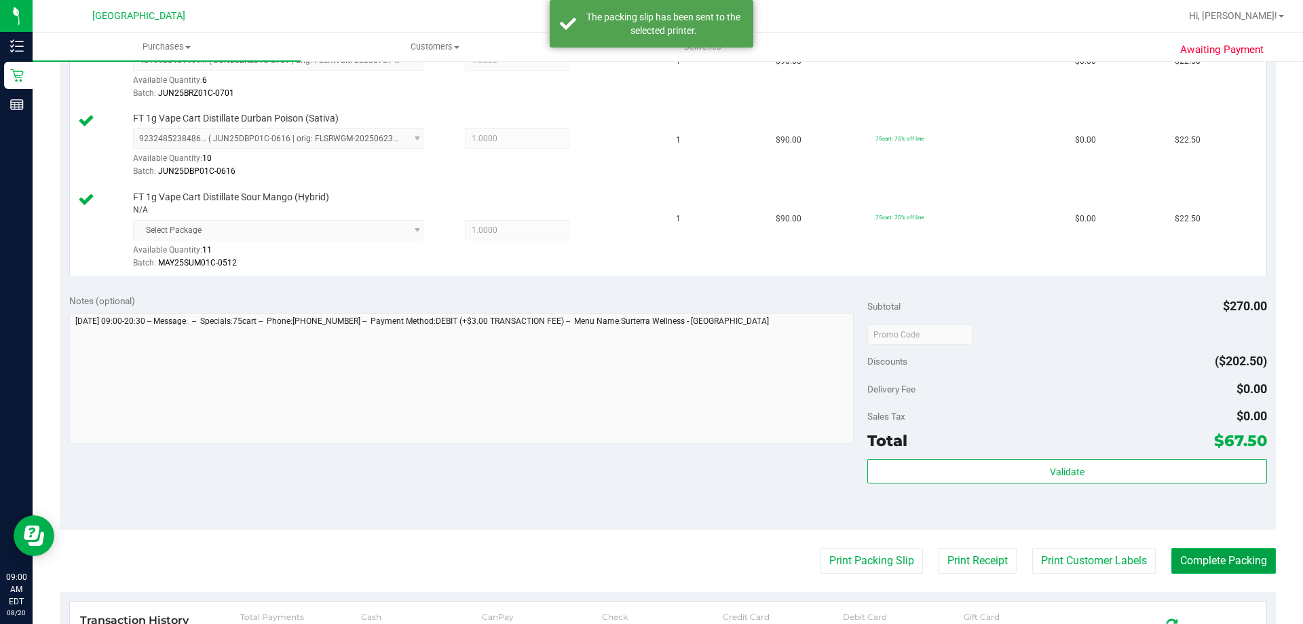
click at [1200, 556] on button "Complete Packing" at bounding box center [1224, 561] width 105 height 26
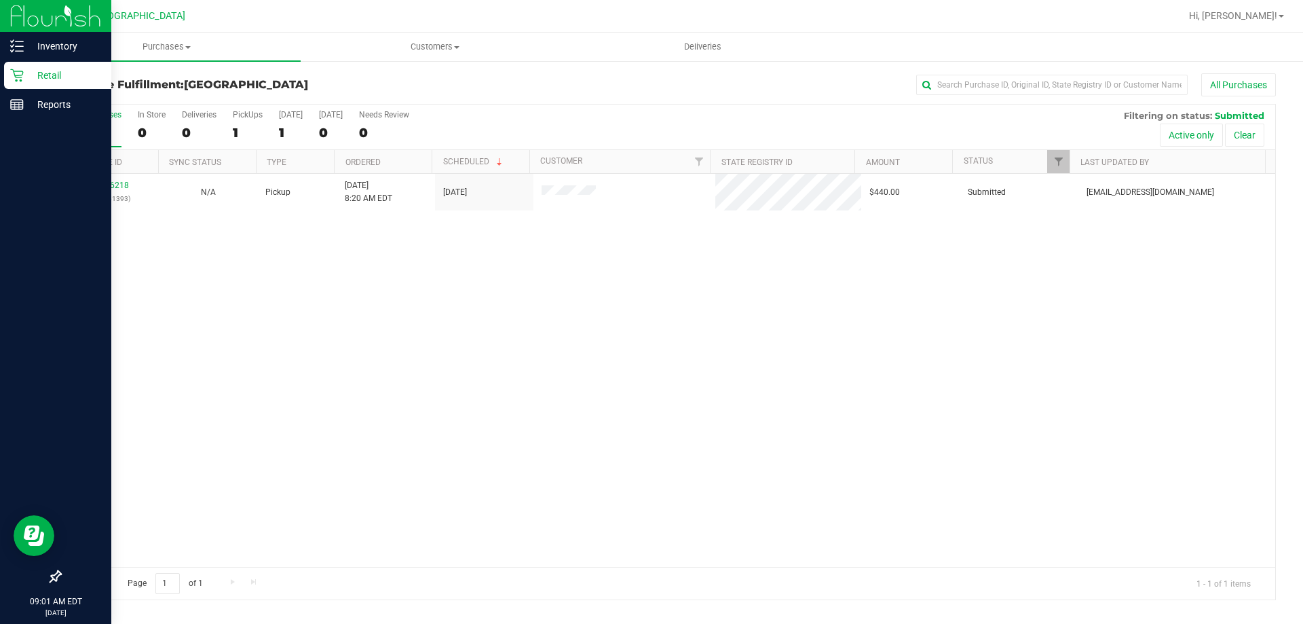
click at [59, 77] on p "Retail" at bounding box center [64, 75] width 81 height 16
